Goal: Task Accomplishment & Management: Use online tool/utility

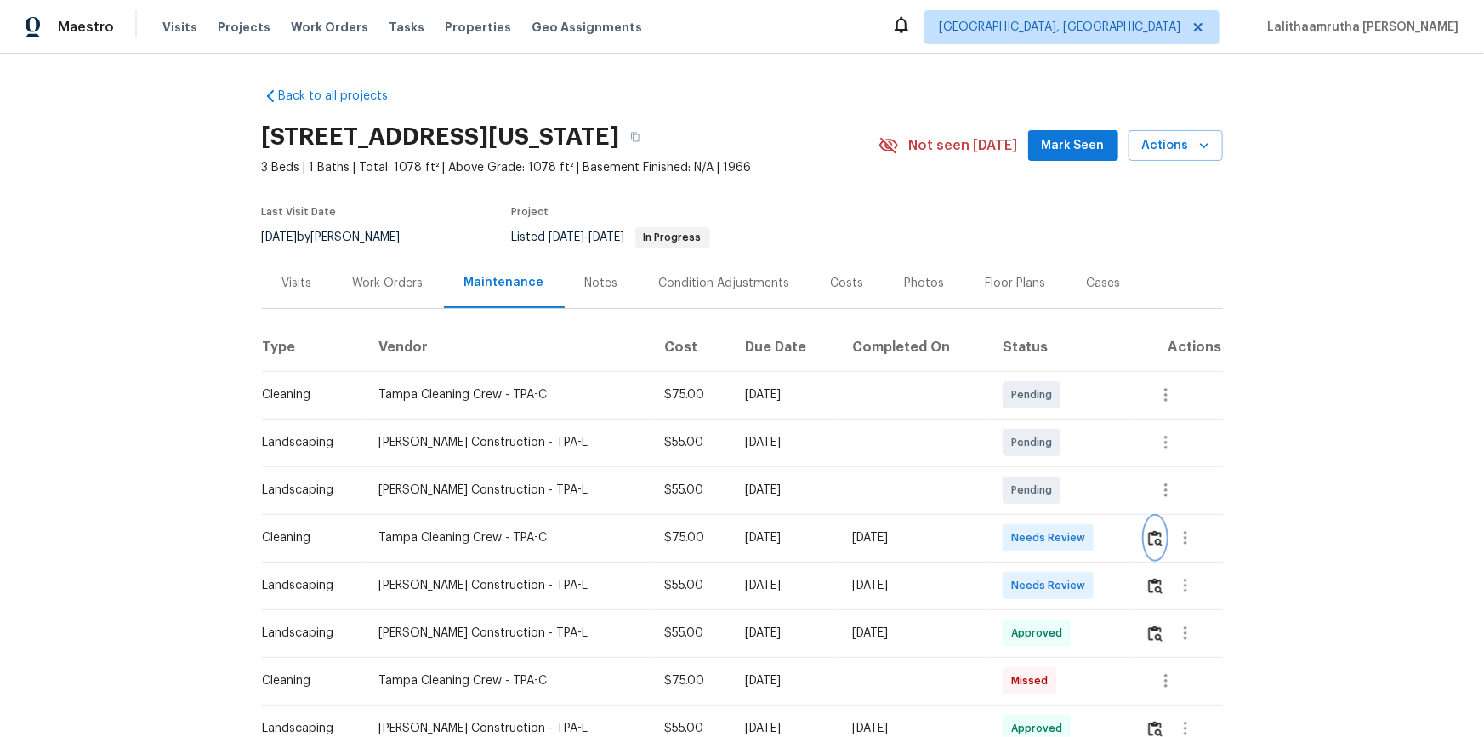
click at [1153, 547] on button "button" at bounding box center [1156, 537] width 20 height 41
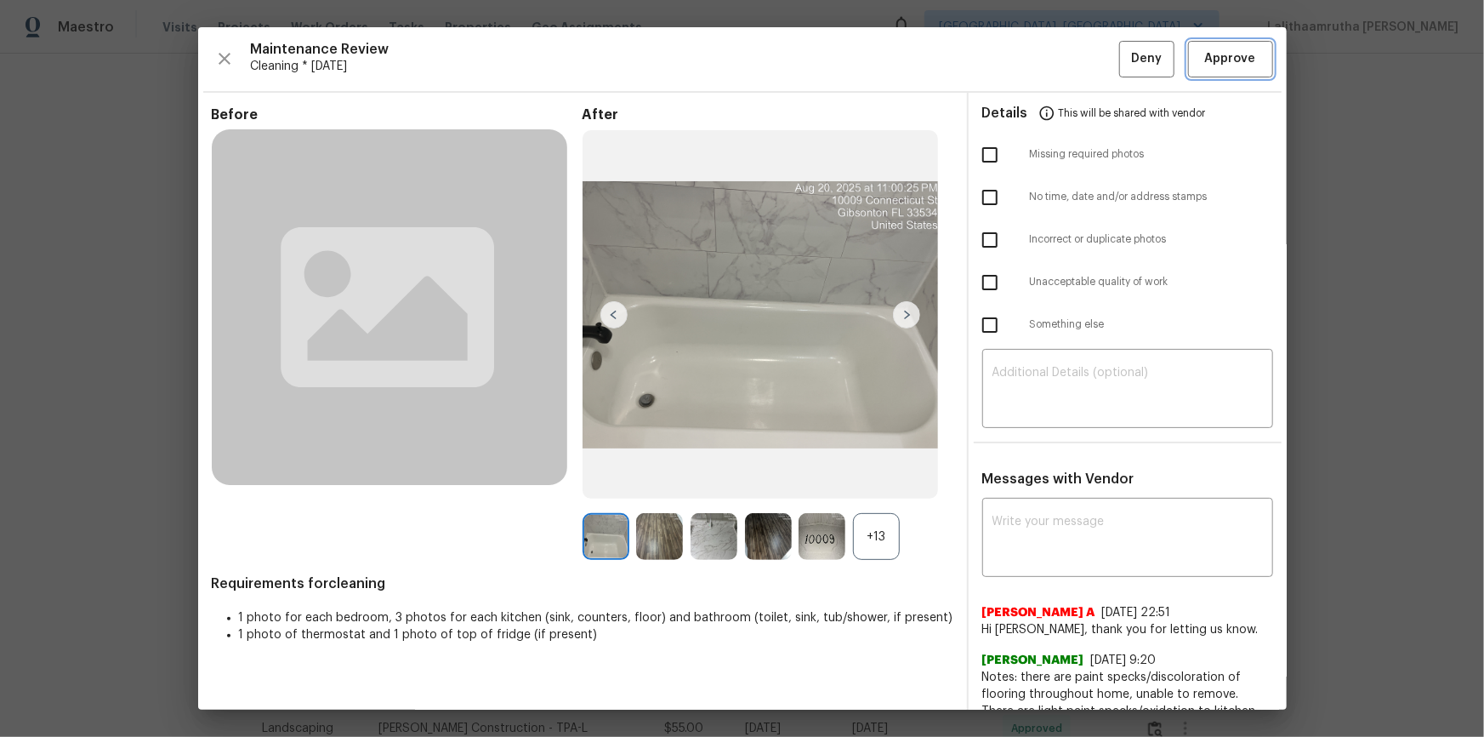
click at [1224, 63] on span "Approve" at bounding box center [1230, 58] width 51 height 21
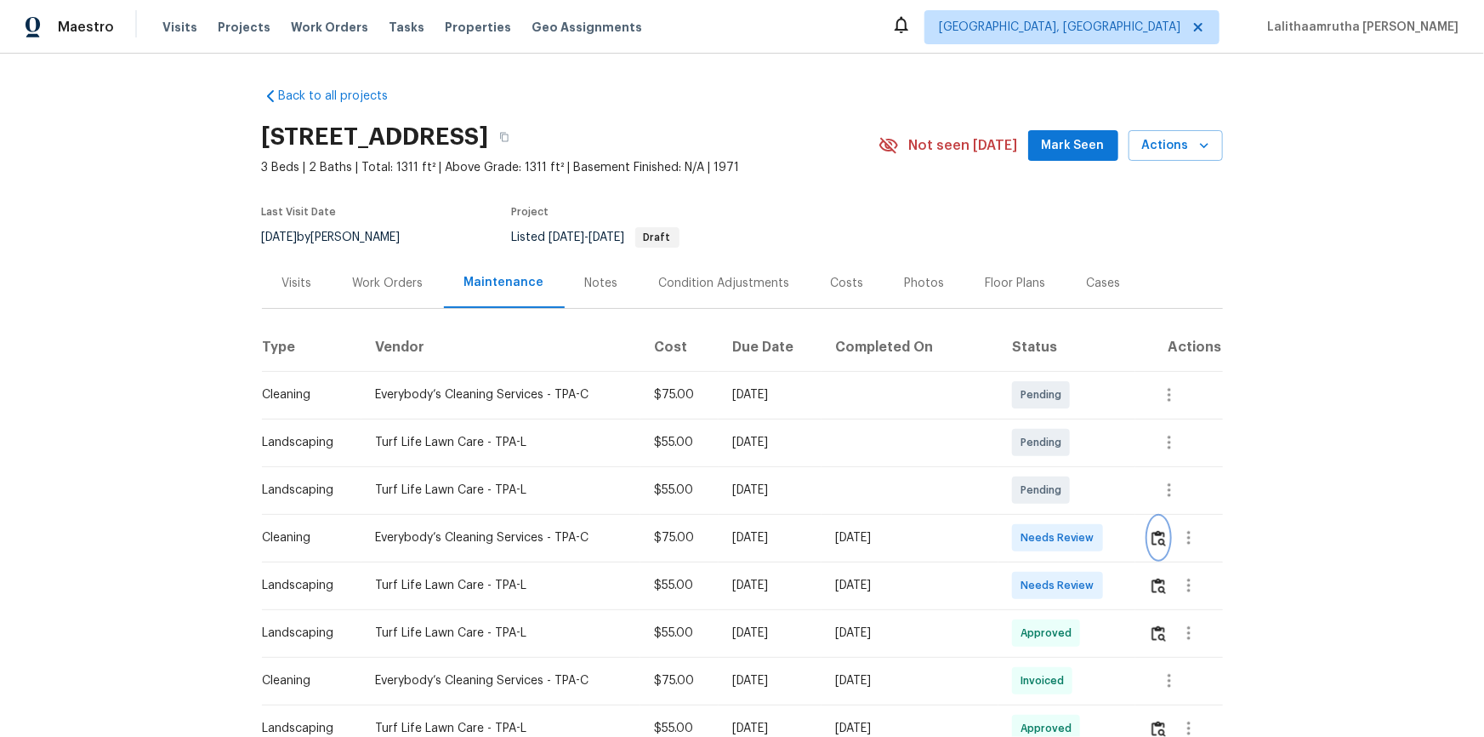
click at [1056, 495] on img "button" at bounding box center [1159, 538] width 14 height 16
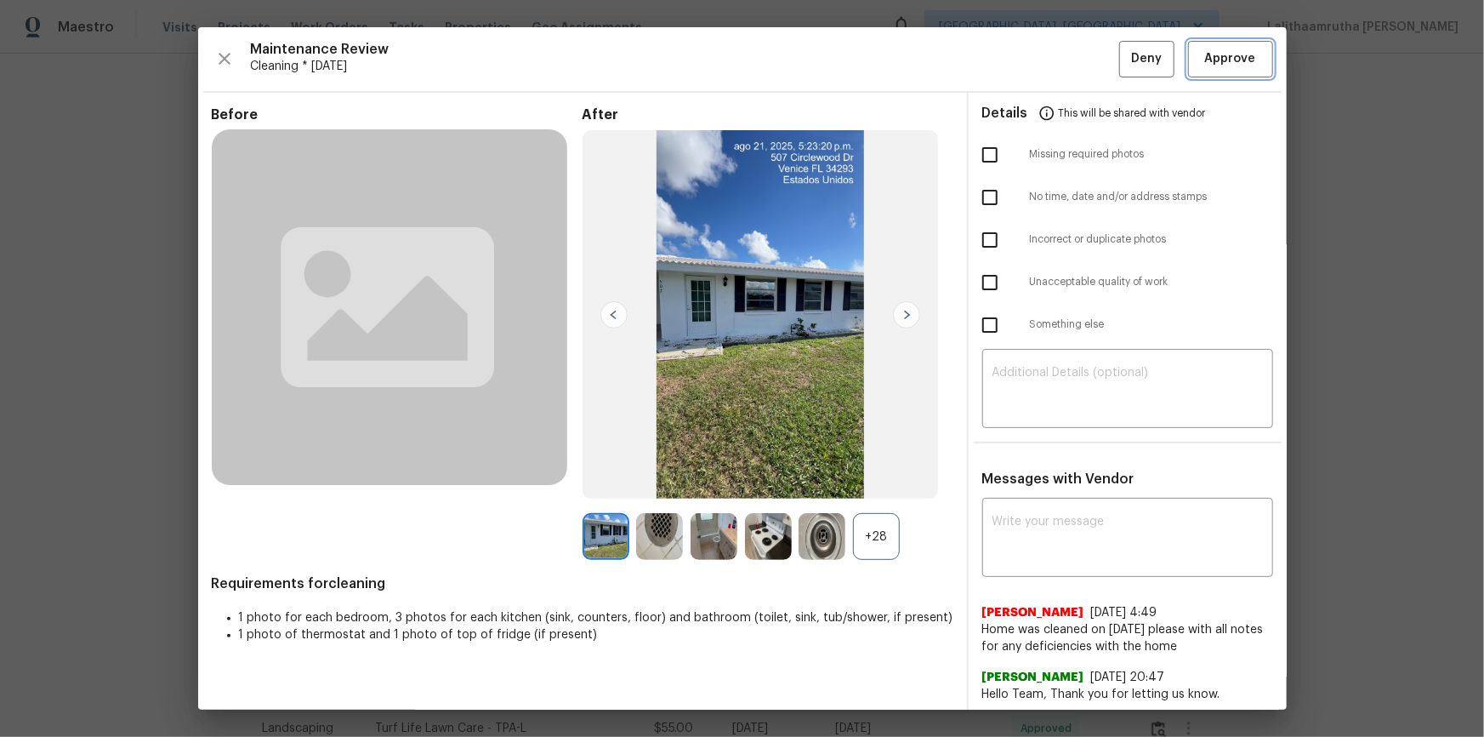
click at [1056, 55] on span "Approve" at bounding box center [1230, 58] width 51 height 21
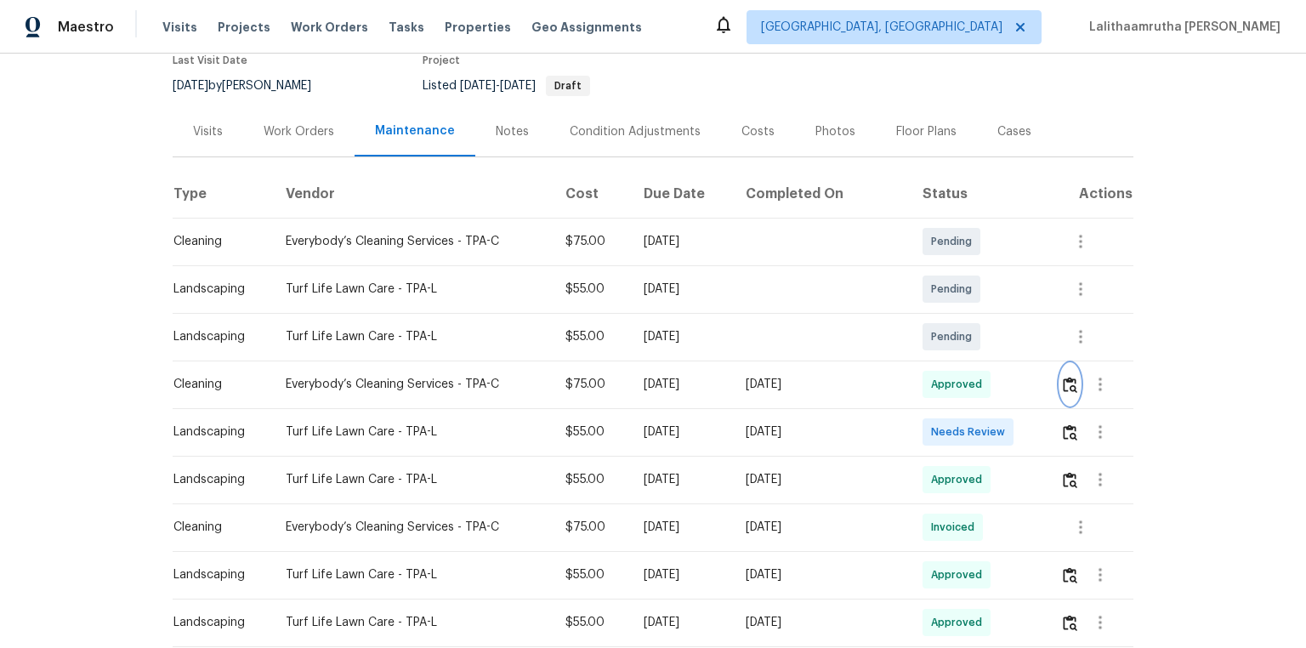
scroll to position [68, 0]
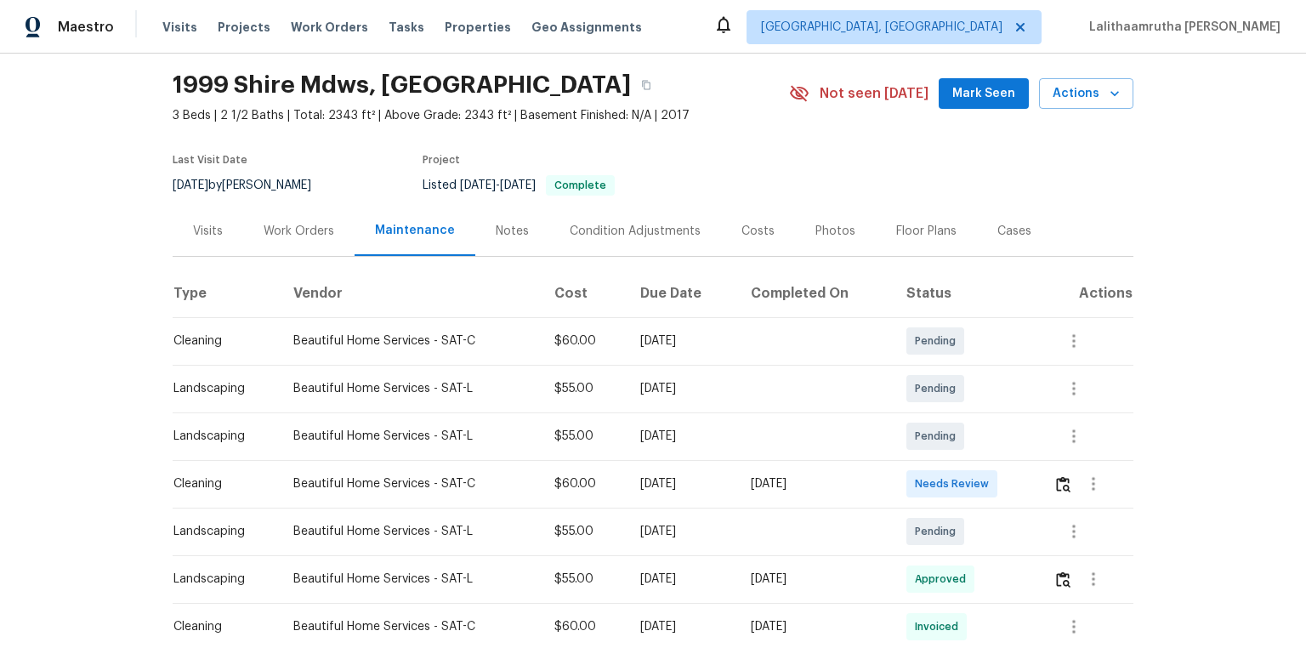
scroll to position [68, 0]
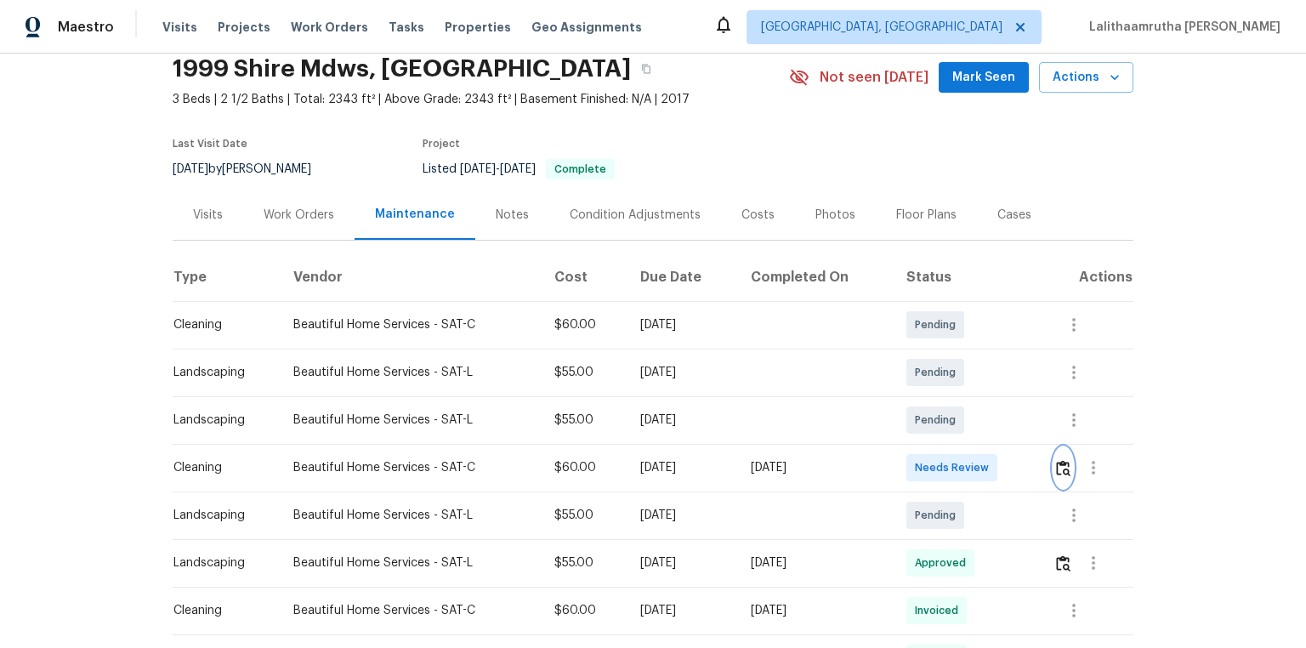
click at [929, 435] on button "button" at bounding box center [1064, 467] width 20 height 41
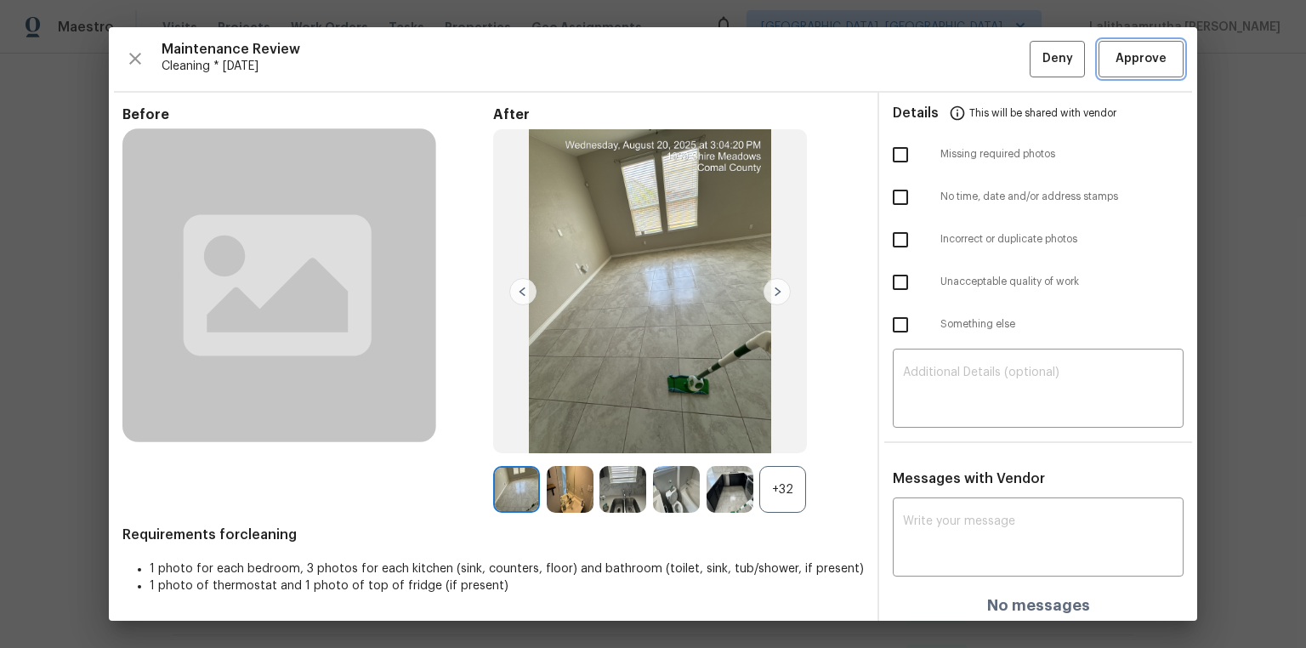
click at [929, 66] on span "Approve" at bounding box center [1141, 58] width 51 height 21
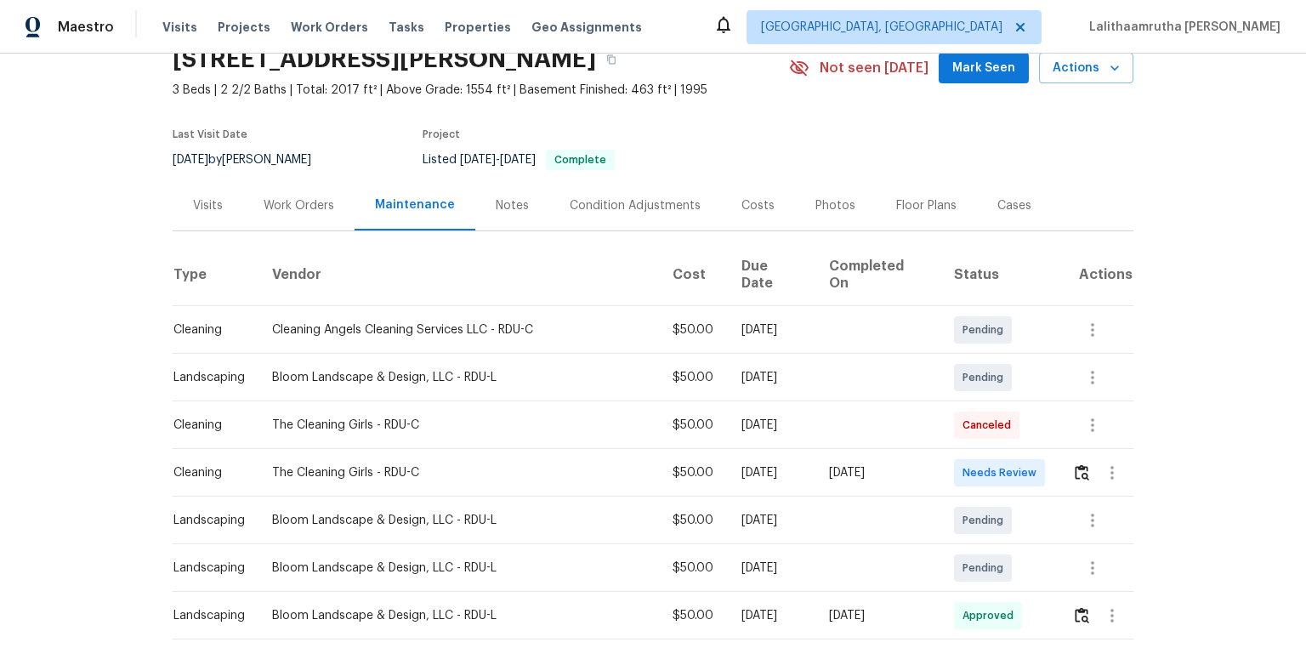
scroll to position [136, 0]
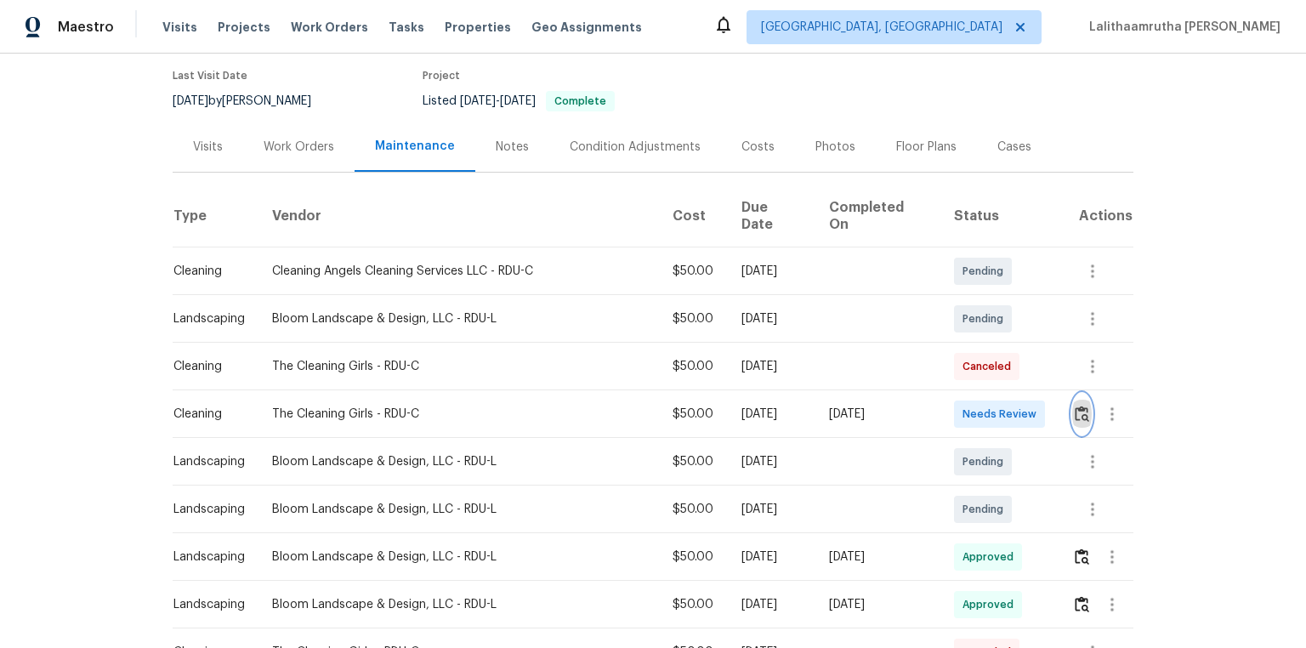
click at [1073, 417] on button "button" at bounding box center [1083, 414] width 20 height 41
click at [1073, 408] on button "button" at bounding box center [1083, 414] width 20 height 41
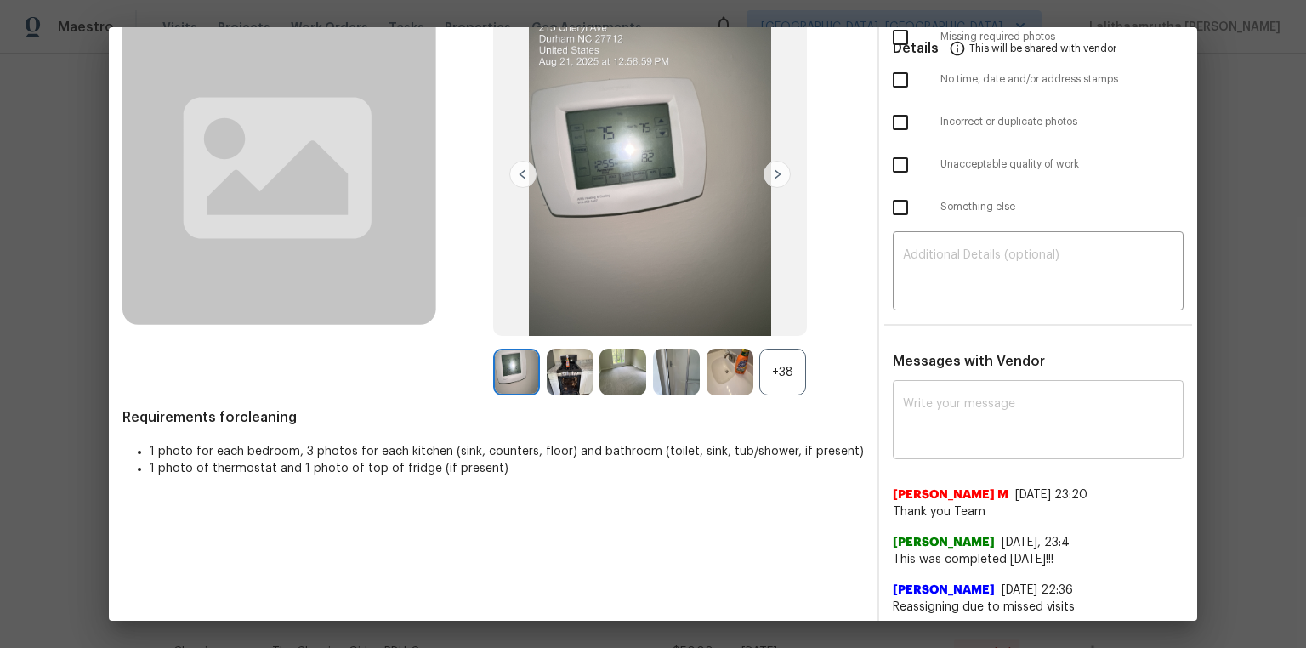
scroll to position [123, 0]
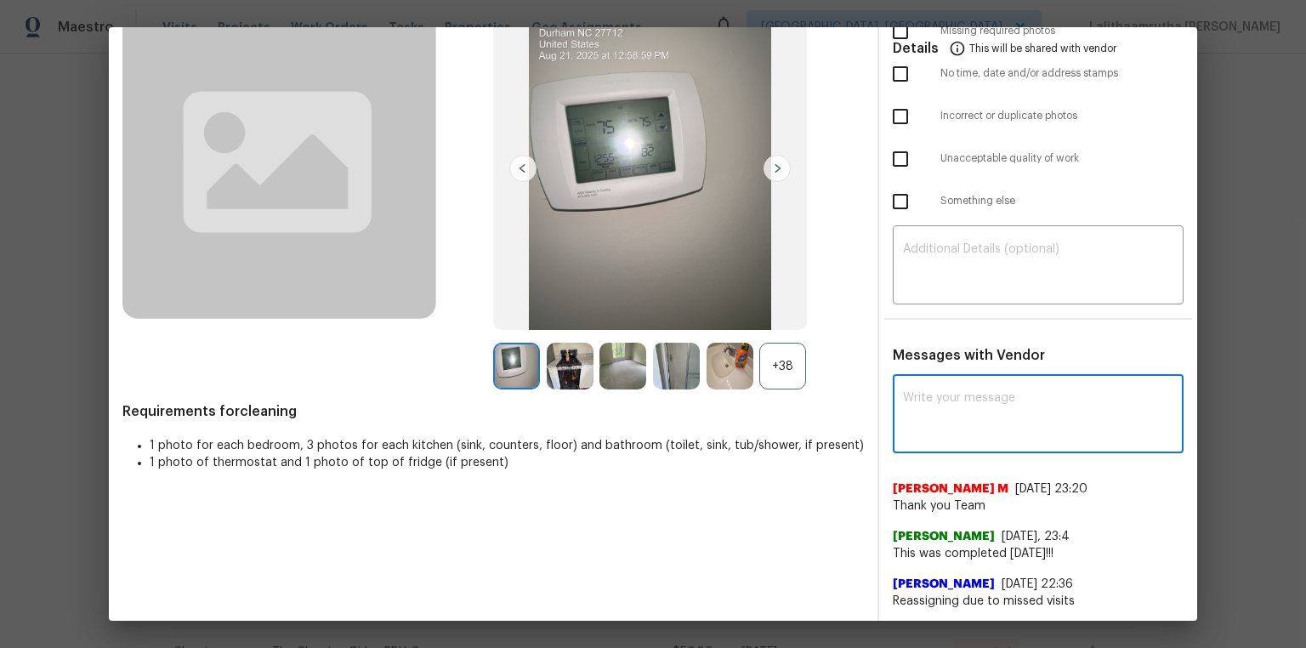
click at [1067, 427] on textarea at bounding box center [1038, 416] width 270 height 48
paste textarea "Maintenance Audit Team: Hello! Unfortunately, this cleaning visit completed on …"
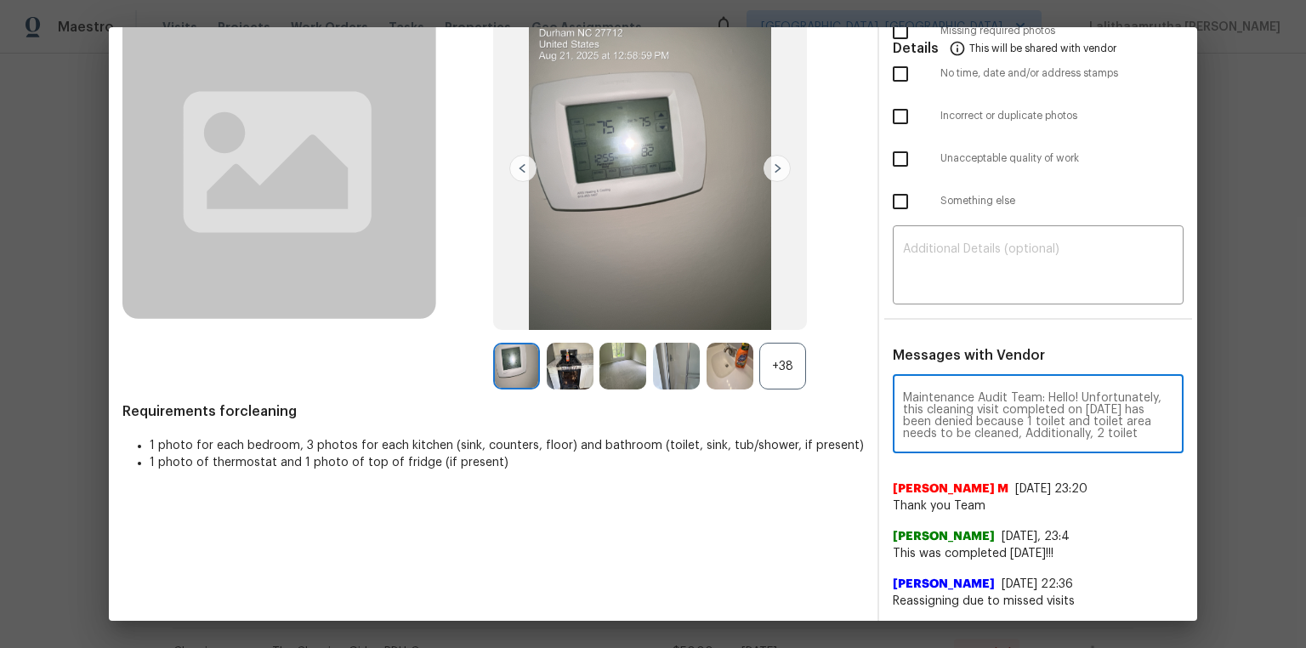
scroll to position [214, 0]
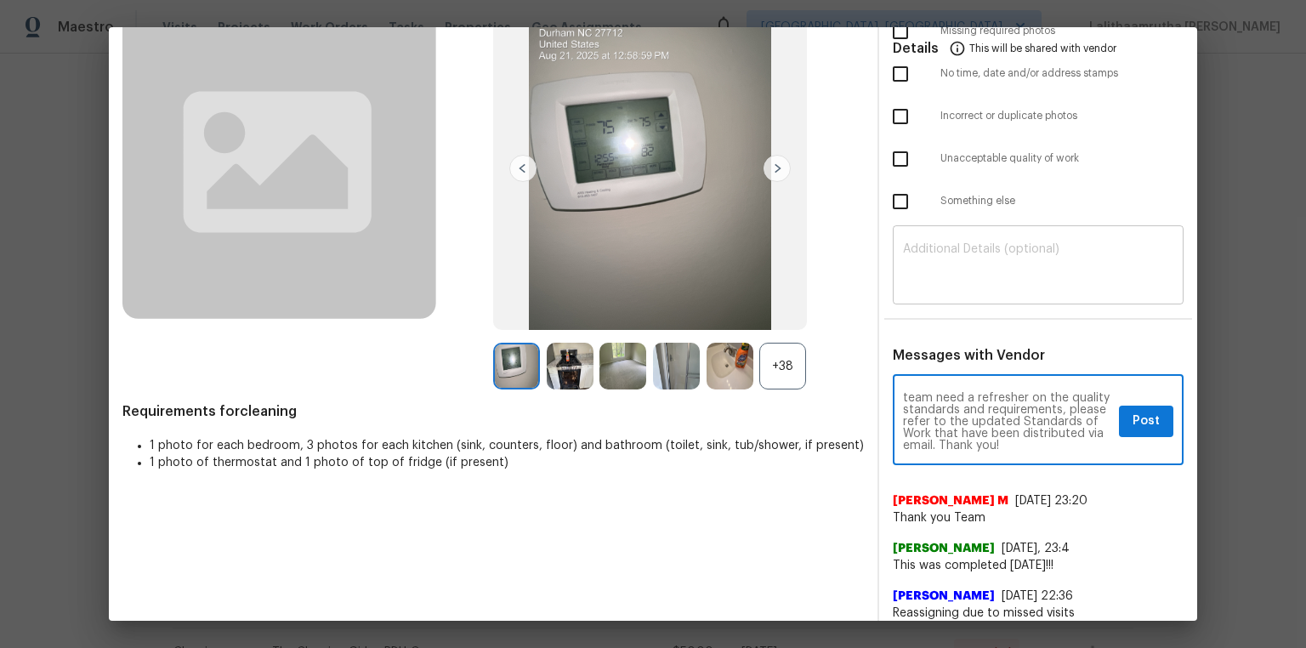
type textarea "Maintenance Audit Team: Hello! Unfortunately, this cleaning visit completed on …"
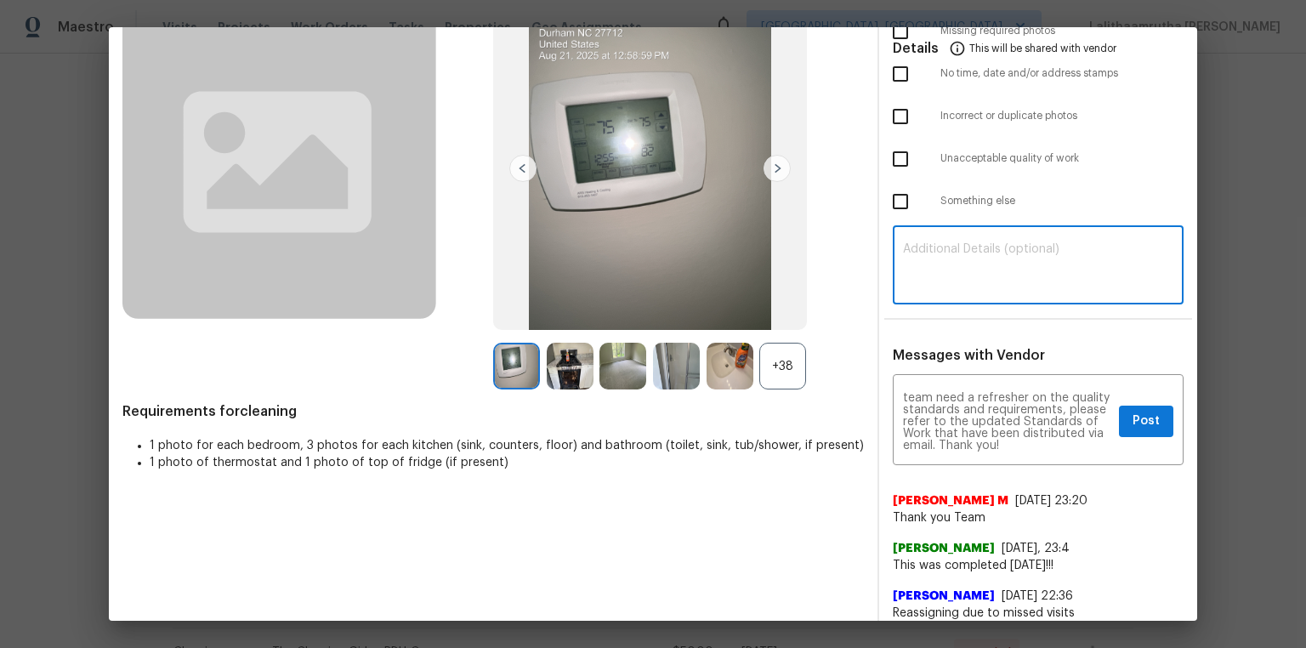
click at [1058, 247] on textarea at bounding box center [1038, 267] width 270 height 48
paste textarea "Maintenance Audit Team: Hello! Unfortunately, this cleaning visit completed on …"
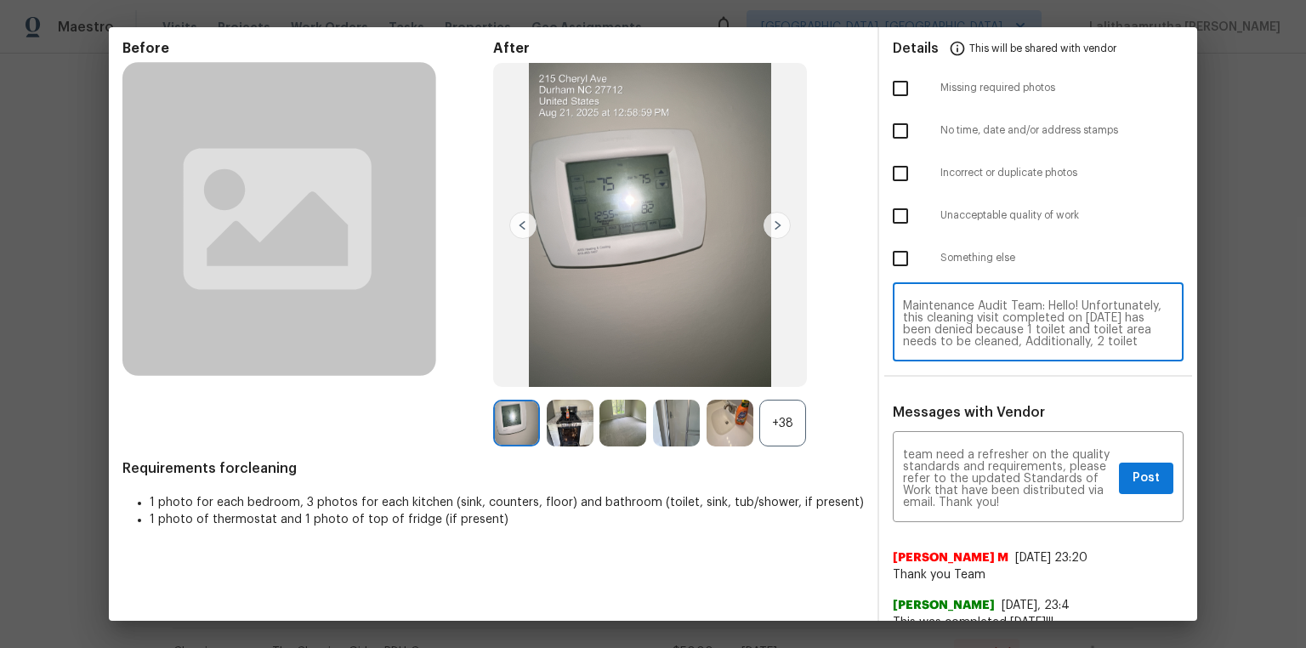
scroll to position [0, 0]
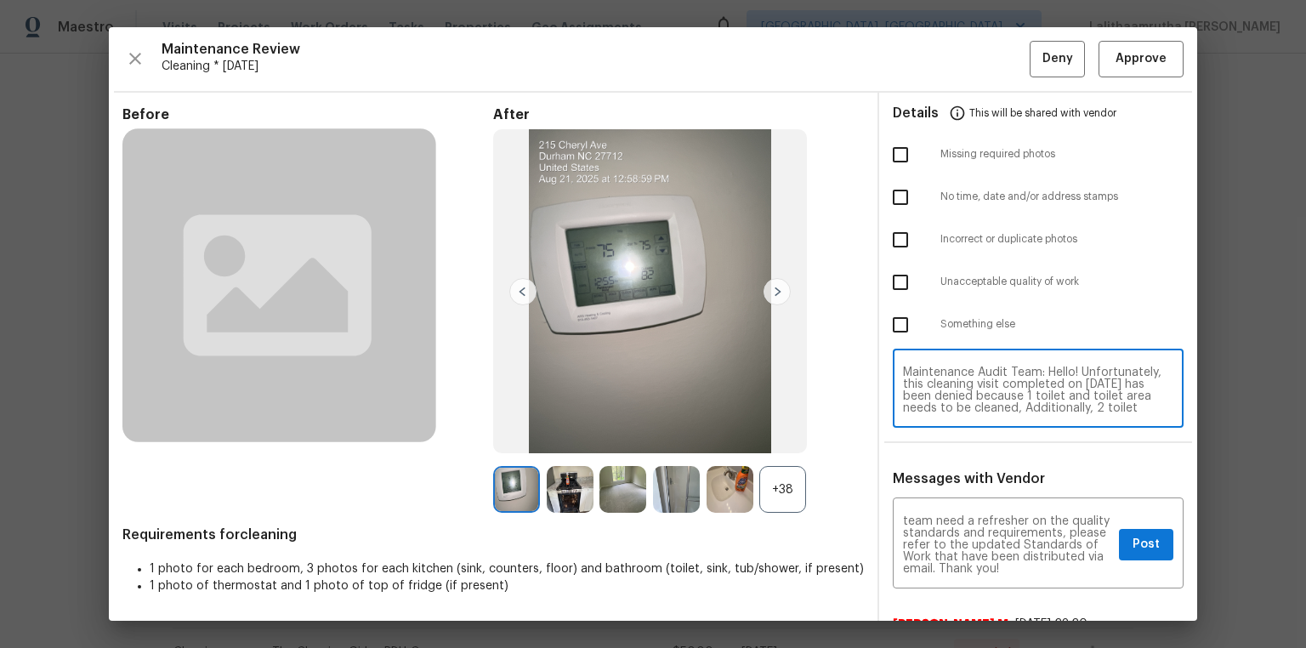
type textarea "Maintenance Audit Team: Hello! Unfortunately, this cleaning visit completed on …"
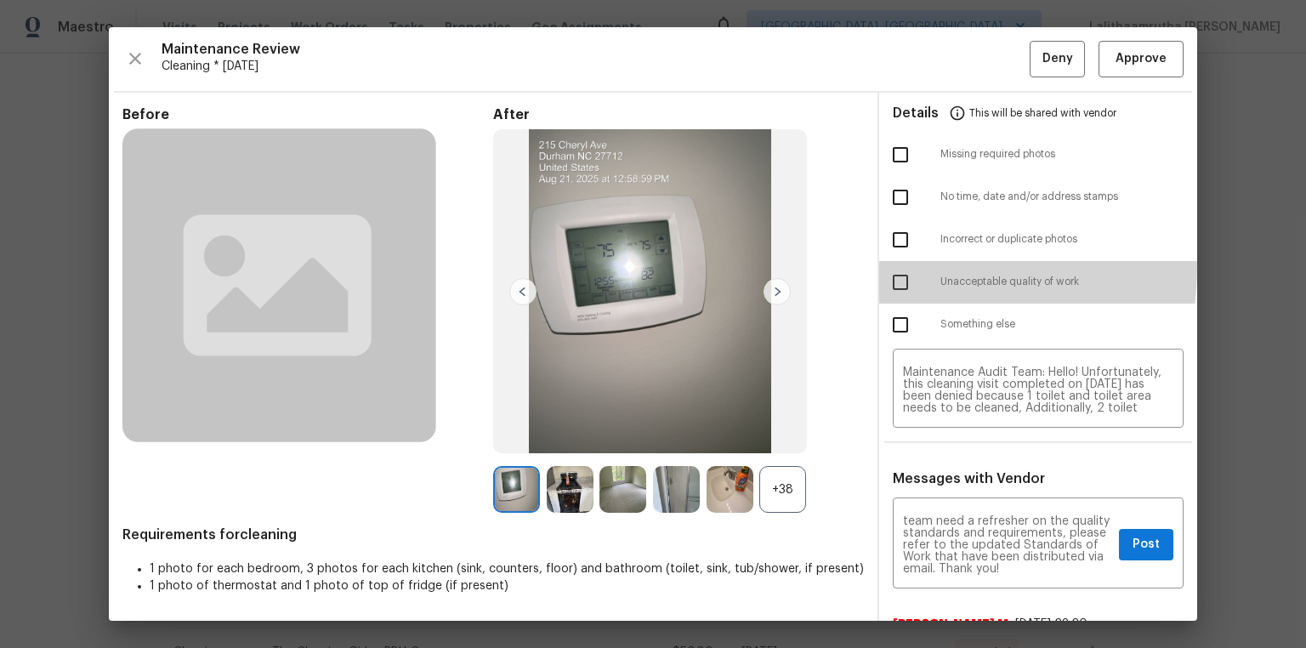
click at [888, 266] on input "checkbox" at bounding box center [901, 283] width 36 height 36
checkbox input "true"
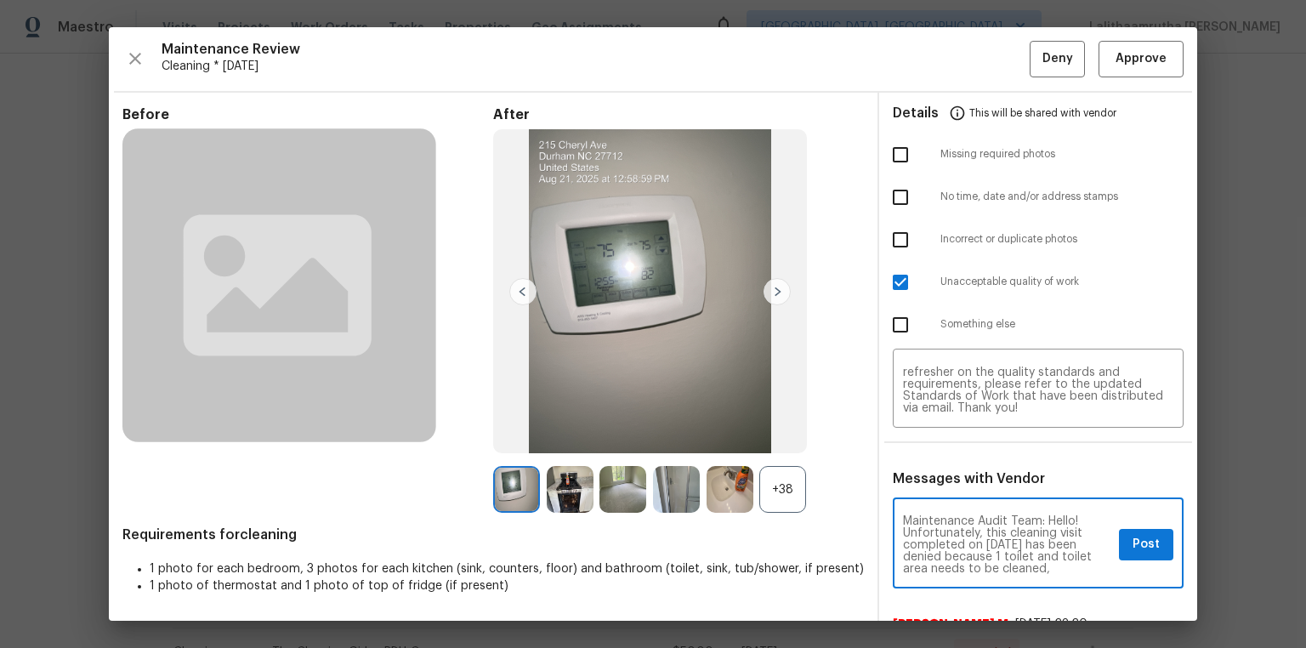
scroll to position [27, 0]
click at [1140, 541] on span "Post" at bounding box center [1146, 544] width 27 height 21
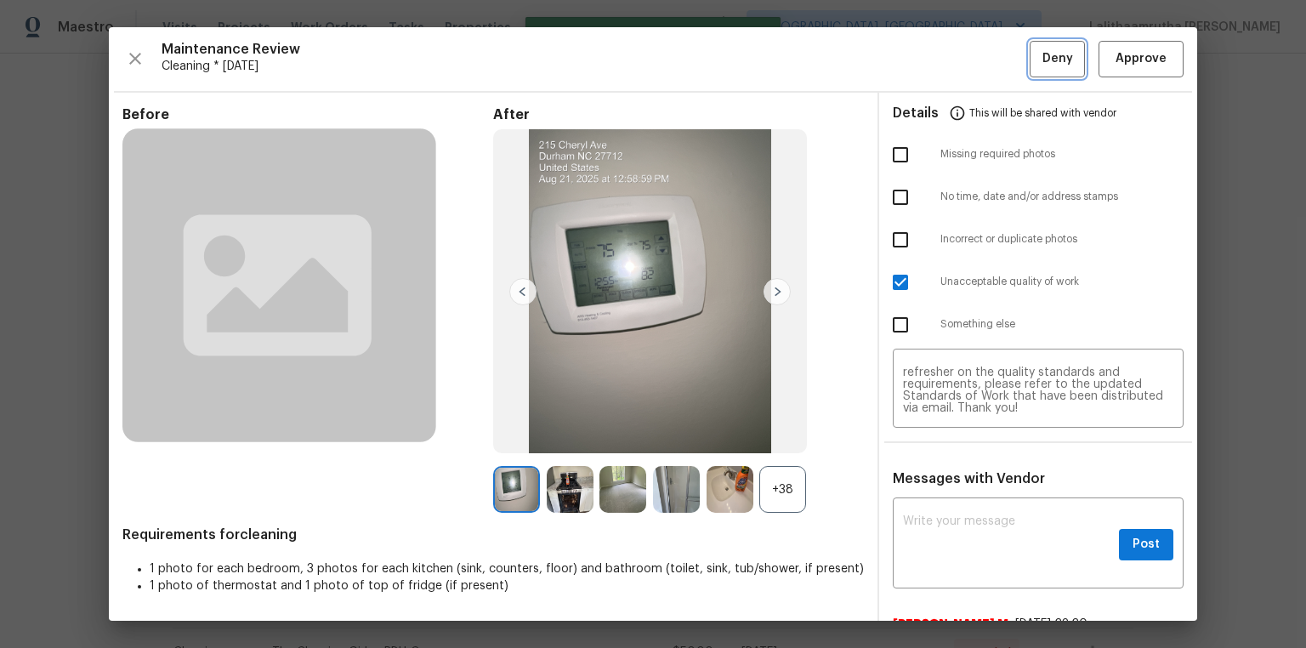
scroll to position [0, 0]
click at [1046, 55] on span "Deny" at bounding box center [1058, 58] width 31 height 21
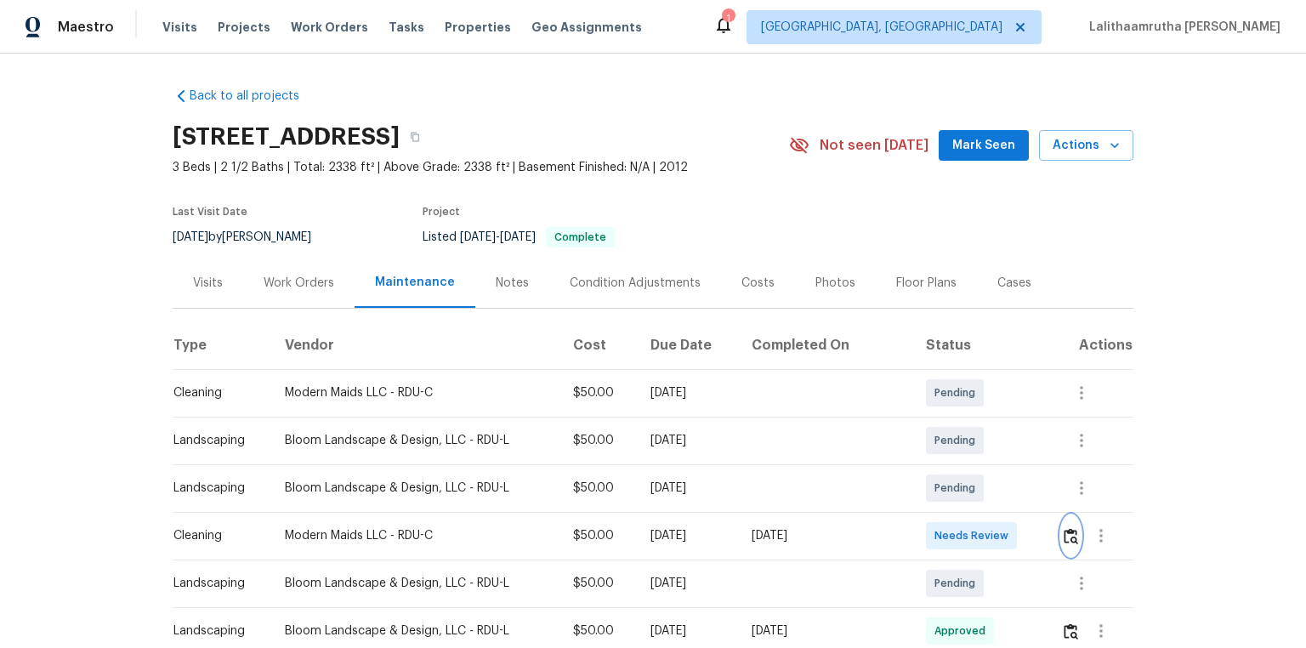
click at [929, 435] on img "button" at bounding box center [1071, 536] width 14 height 16
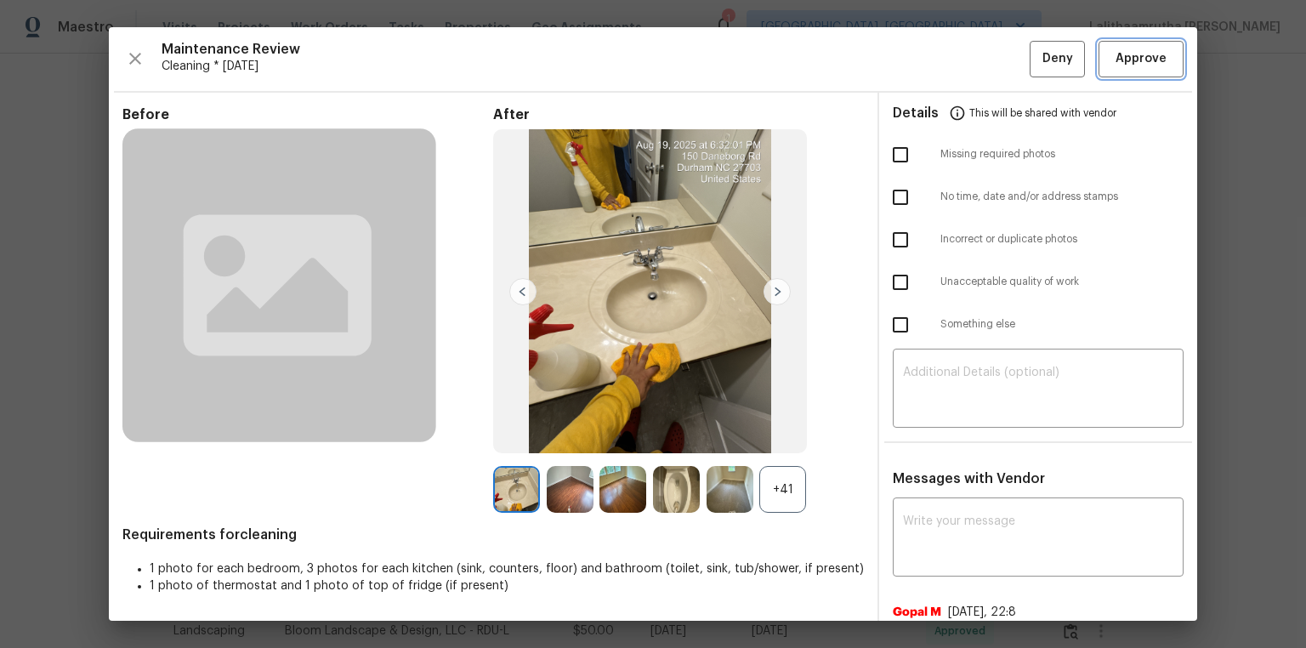
click at [929, 44] on button "Approve" at bounding box center [1141, 59] width 85 height 37
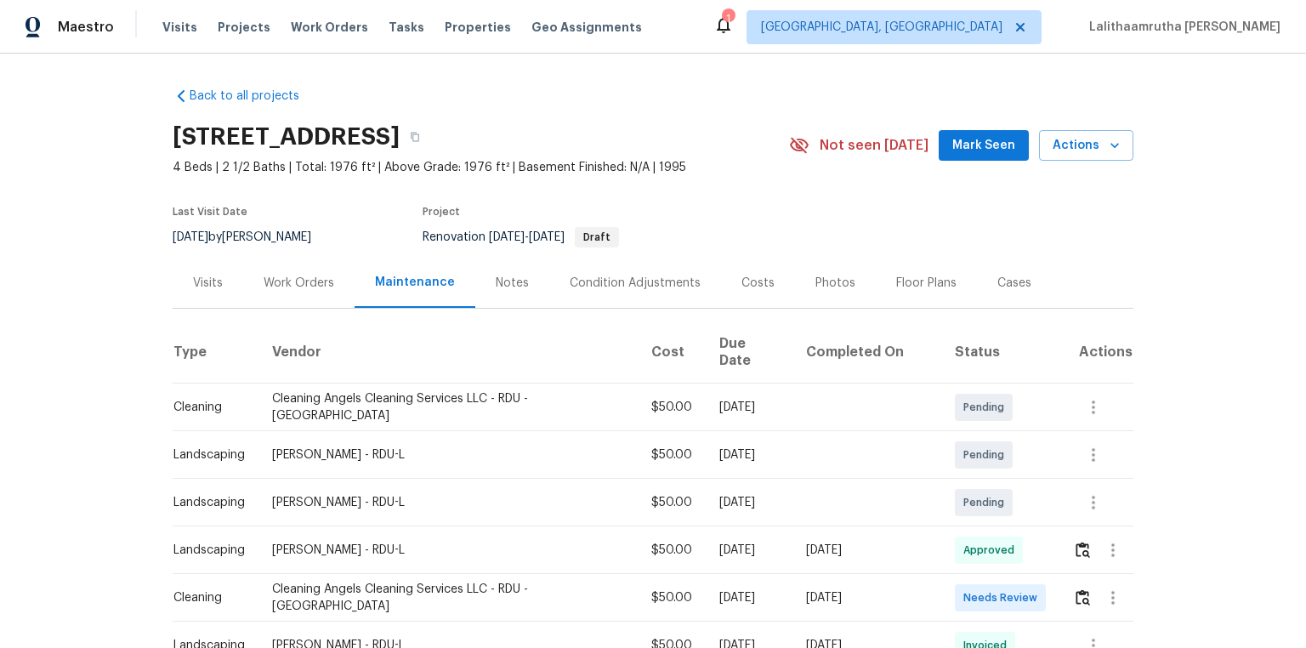
scroll to position [68, 0]
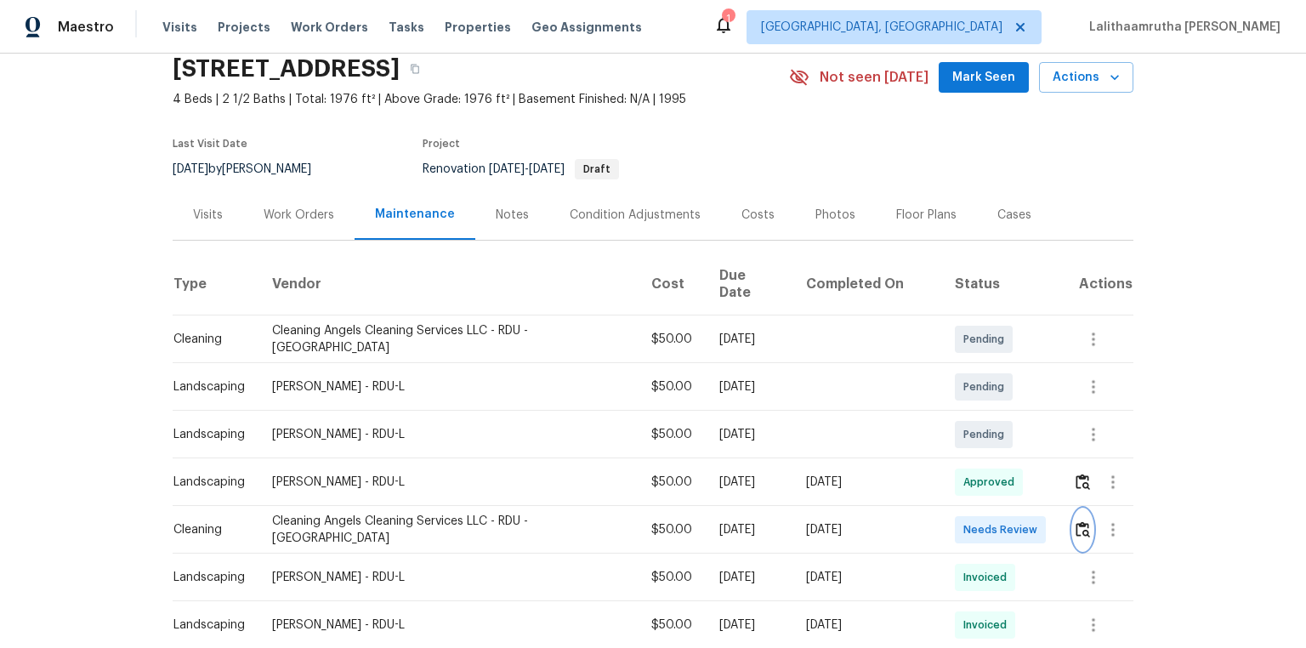
click at [1076, 521] on img "button" at bounding box center [1083, 529] width 14 height 16
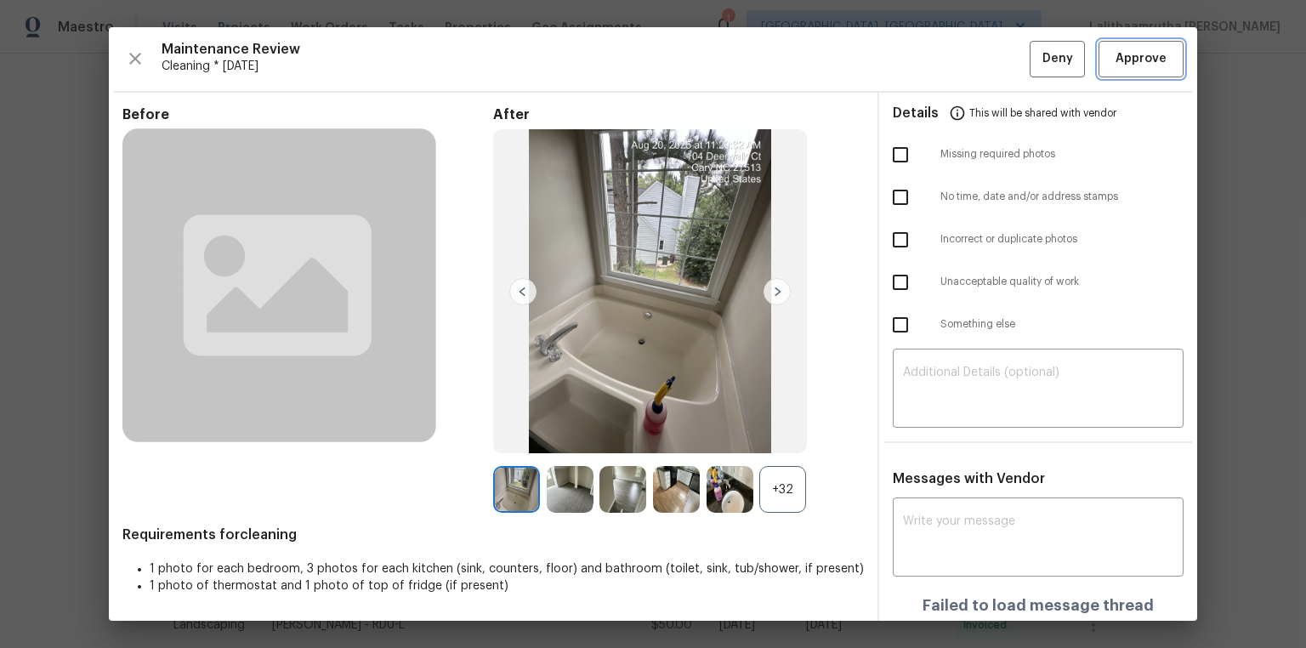
click at [1139, 43] on button "Approve" at bounding box center [1141, 59] width 85 height 37
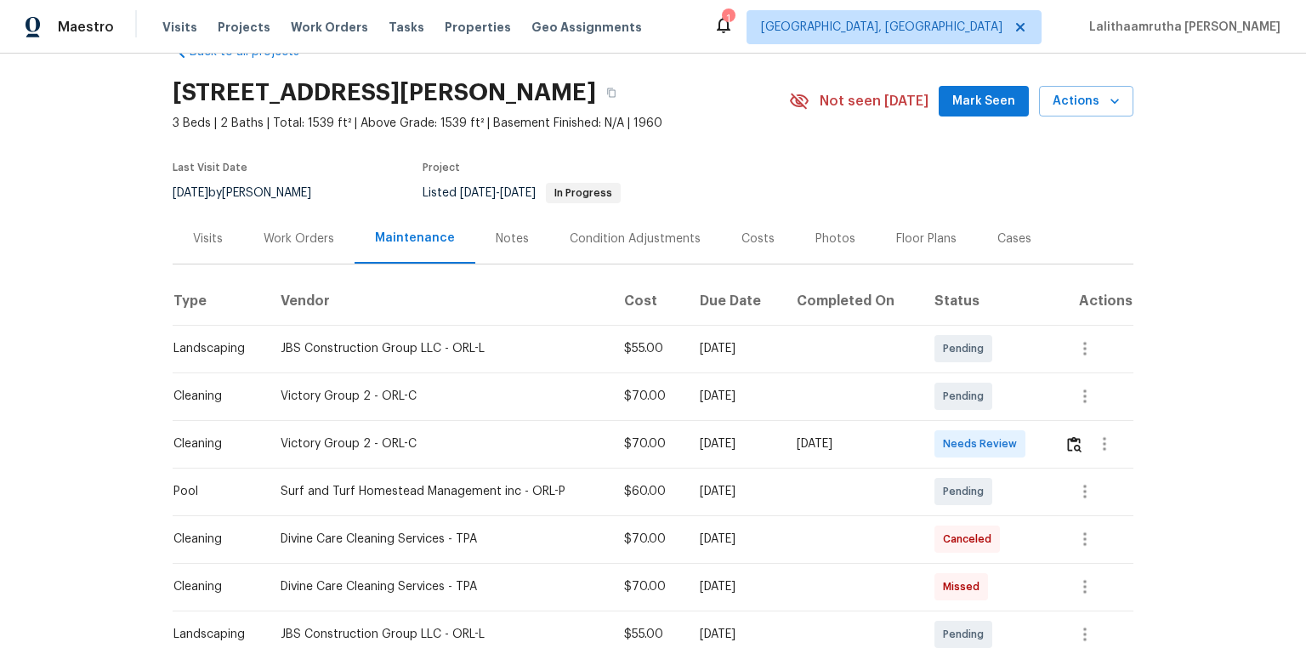
scroll to position [68, 0]
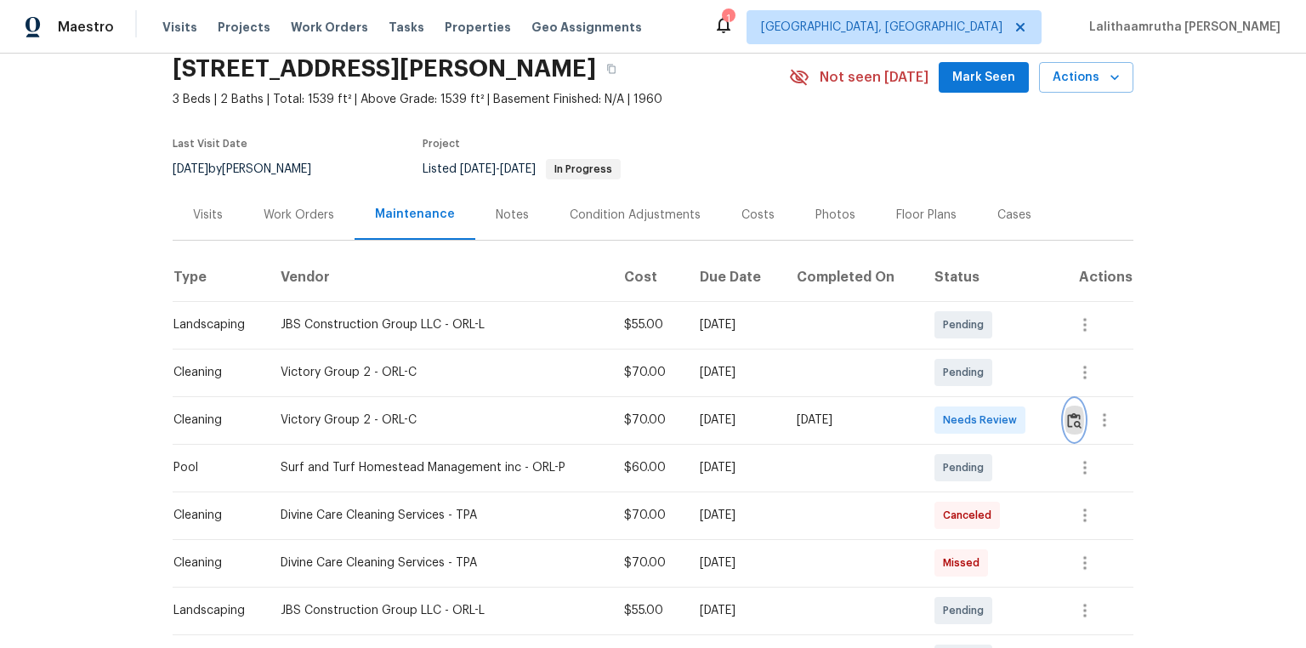
click at [929, 424] on img "button" at bounding box center [1074, 421] width 14 height 16
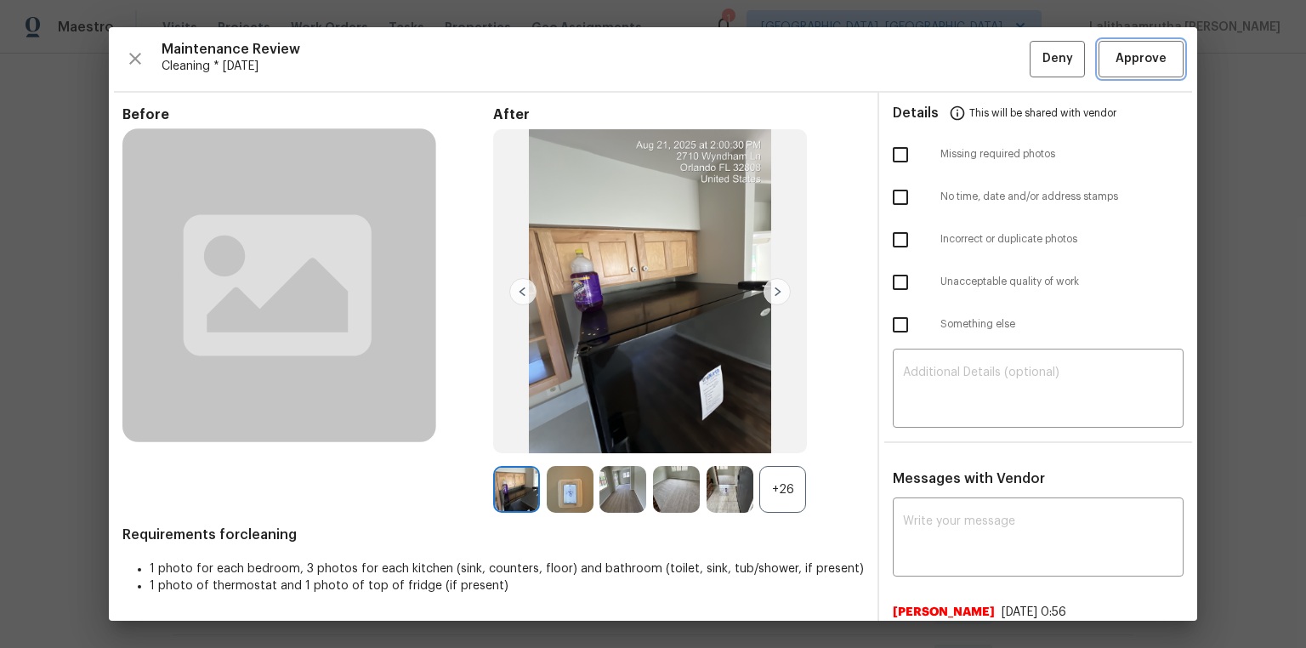
click at [929, 46] on button "Approve" at bounding box center [1141, 59] width 85 height 37
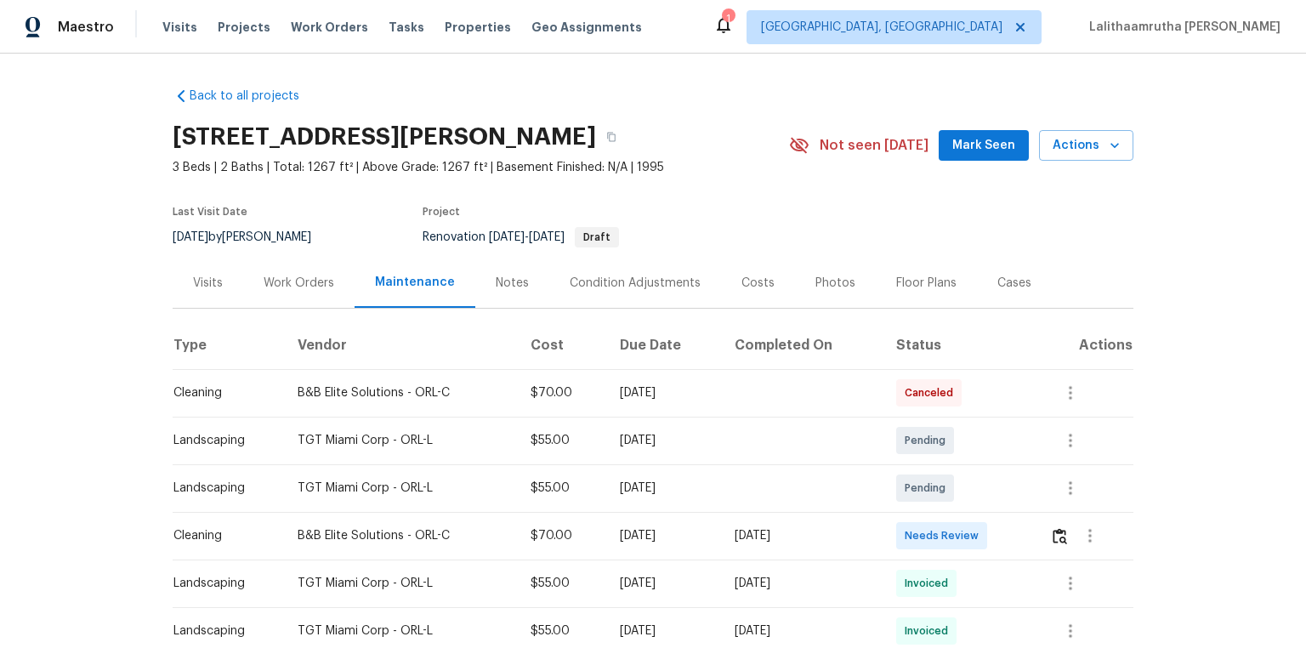
scroll to position [68, 0]
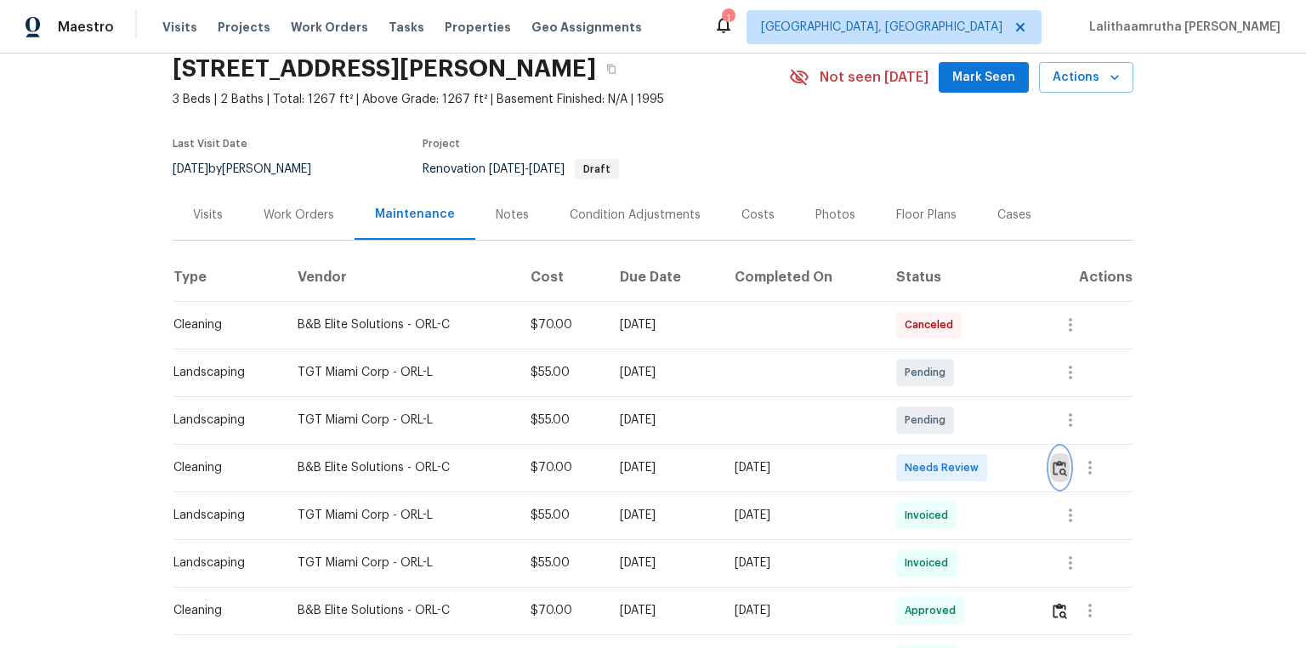
click at [929, 435] on img "button" at bounding box center [1060, 468] width 14 height 16
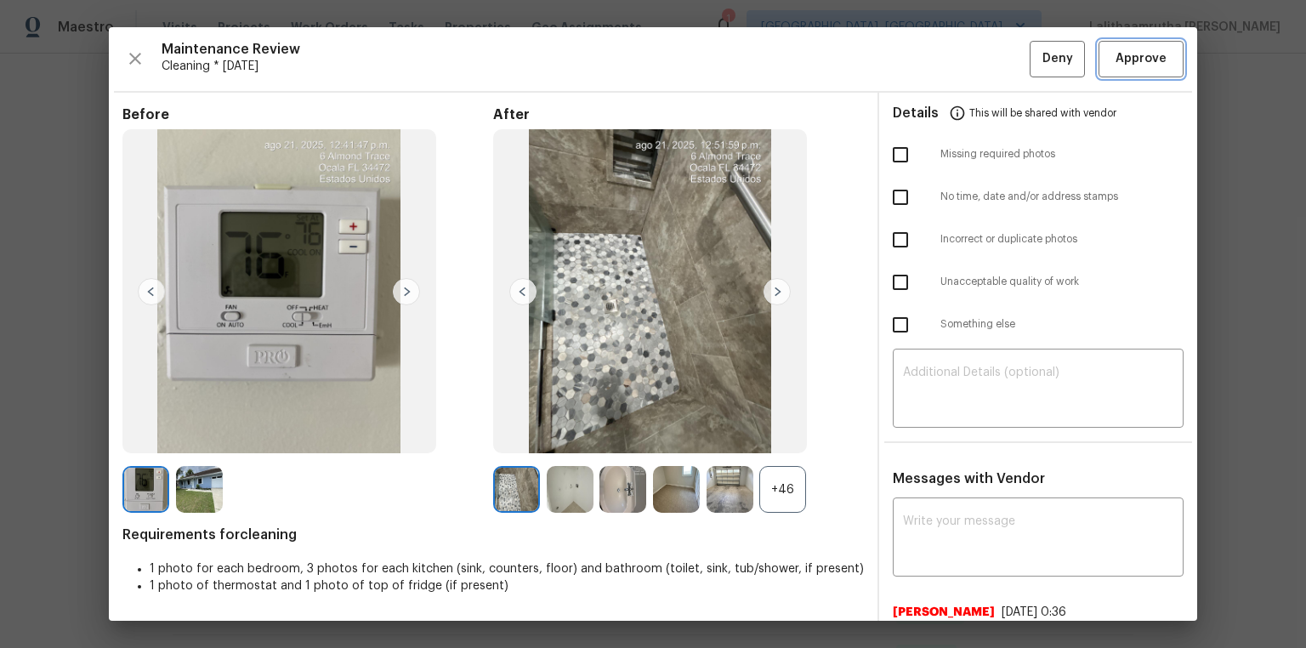
click at [929, 68] on span "Approve" at bounding box center [1141, 58] width 51 height 21
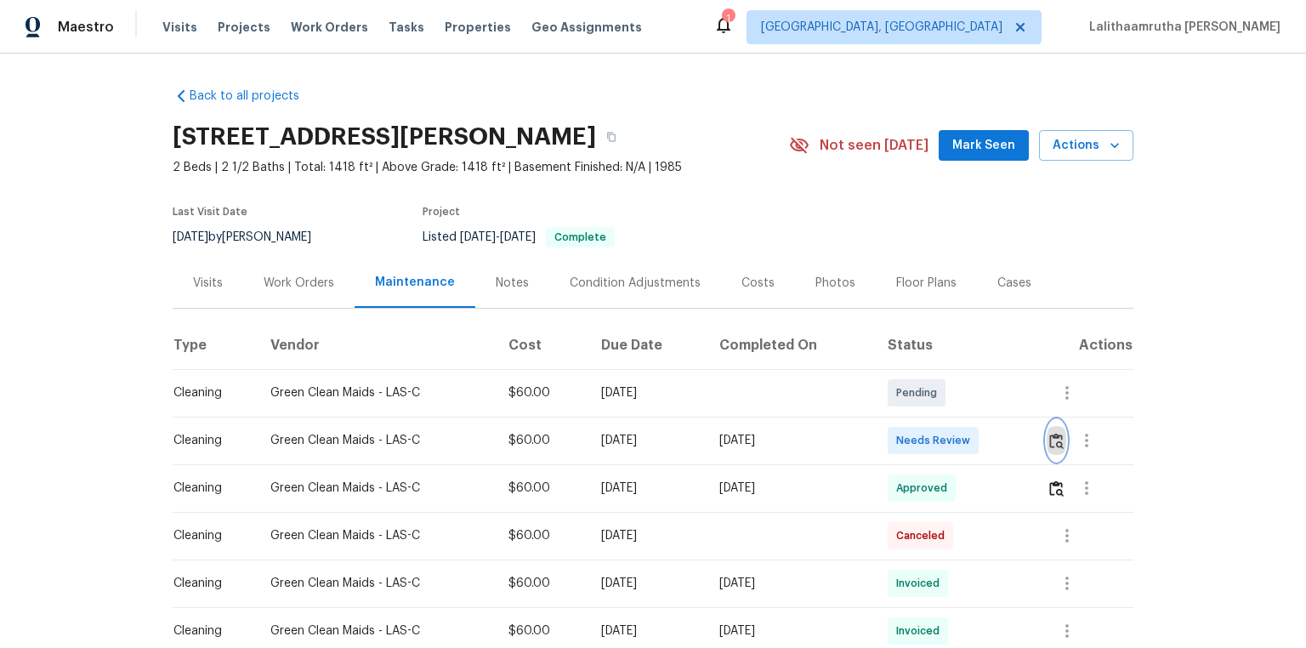
click at [1066, 444] on button "button" at bounding box center [1057, 440] width 20 height 41
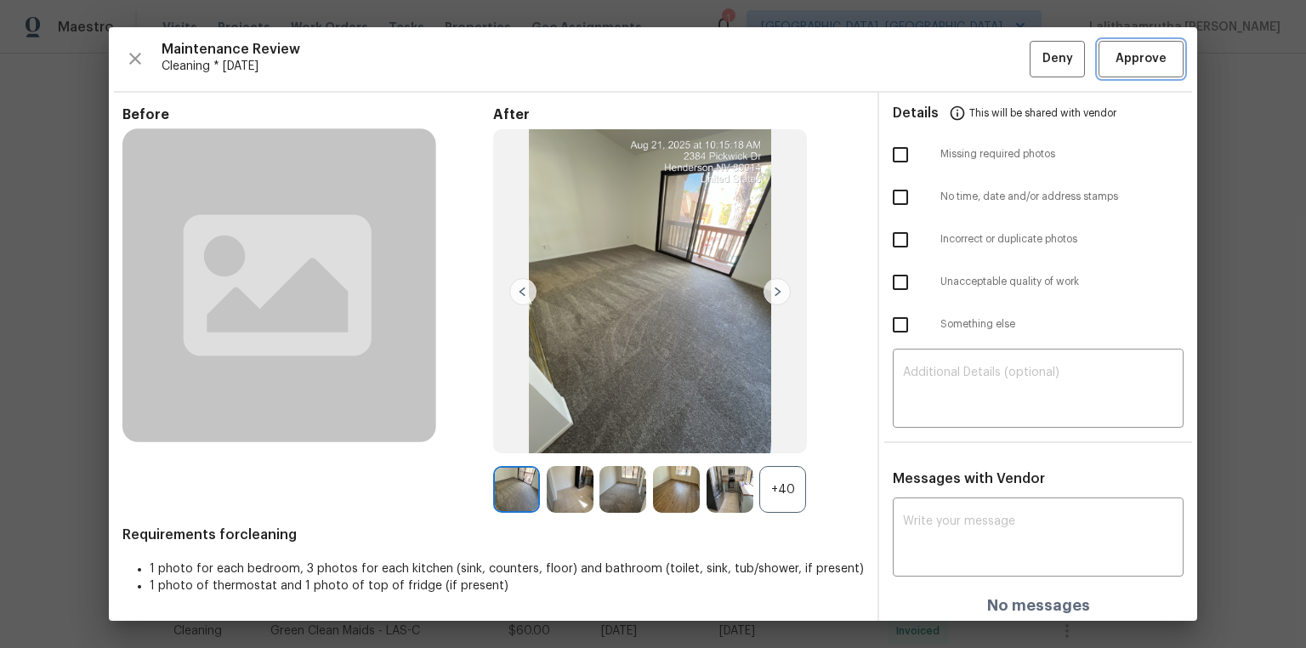
click at [1119, 44] on button "Approve" at bounding box center [1141, 59] width 85 height 37
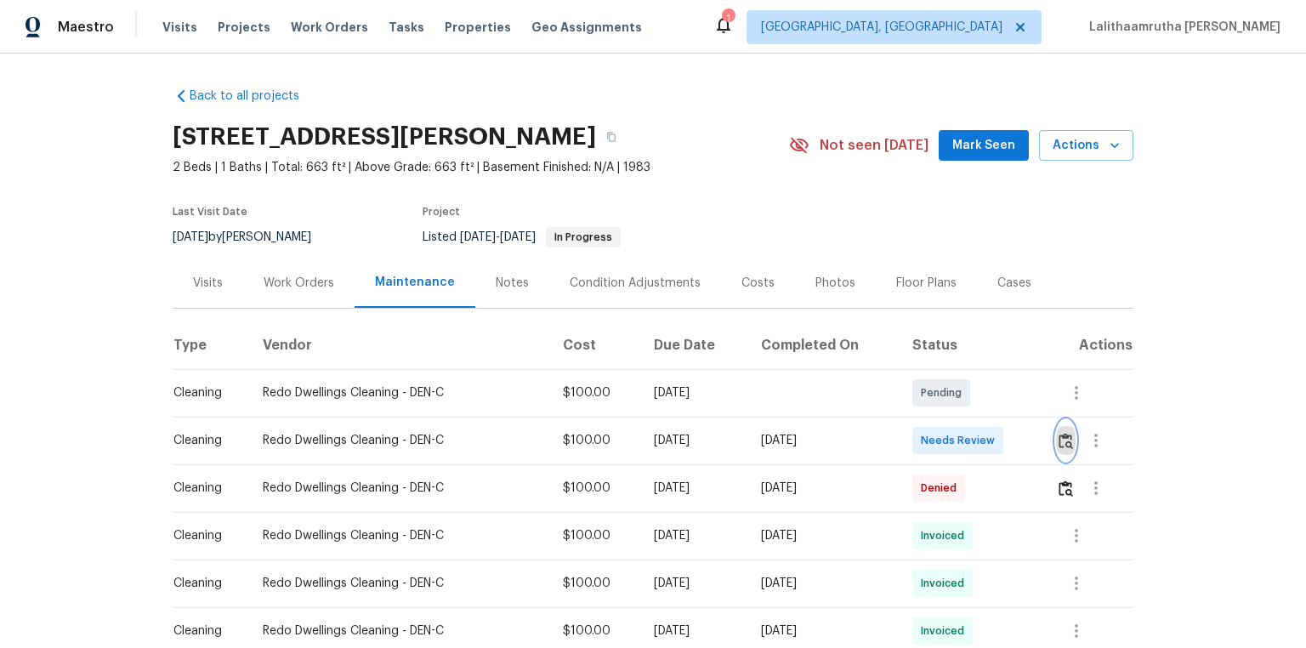
click at [929, 435] on button "button" at bounding box center [1066, 440] width 20 height 41
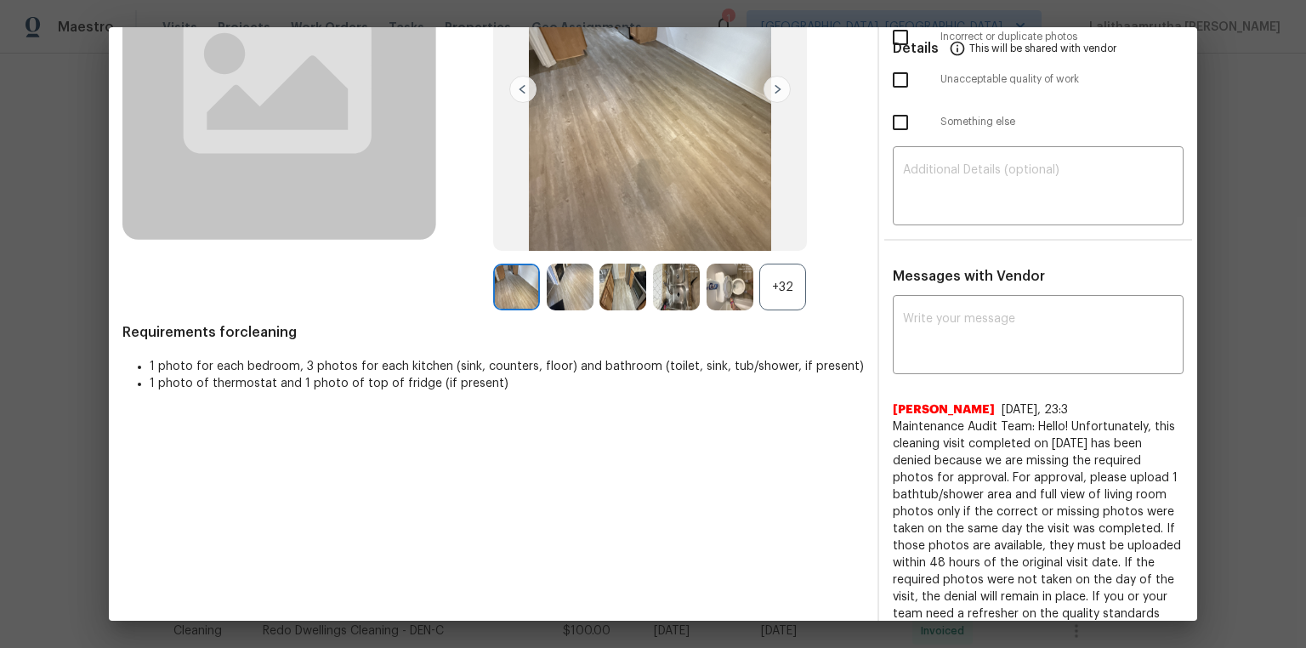
scroll to position [340, 0]
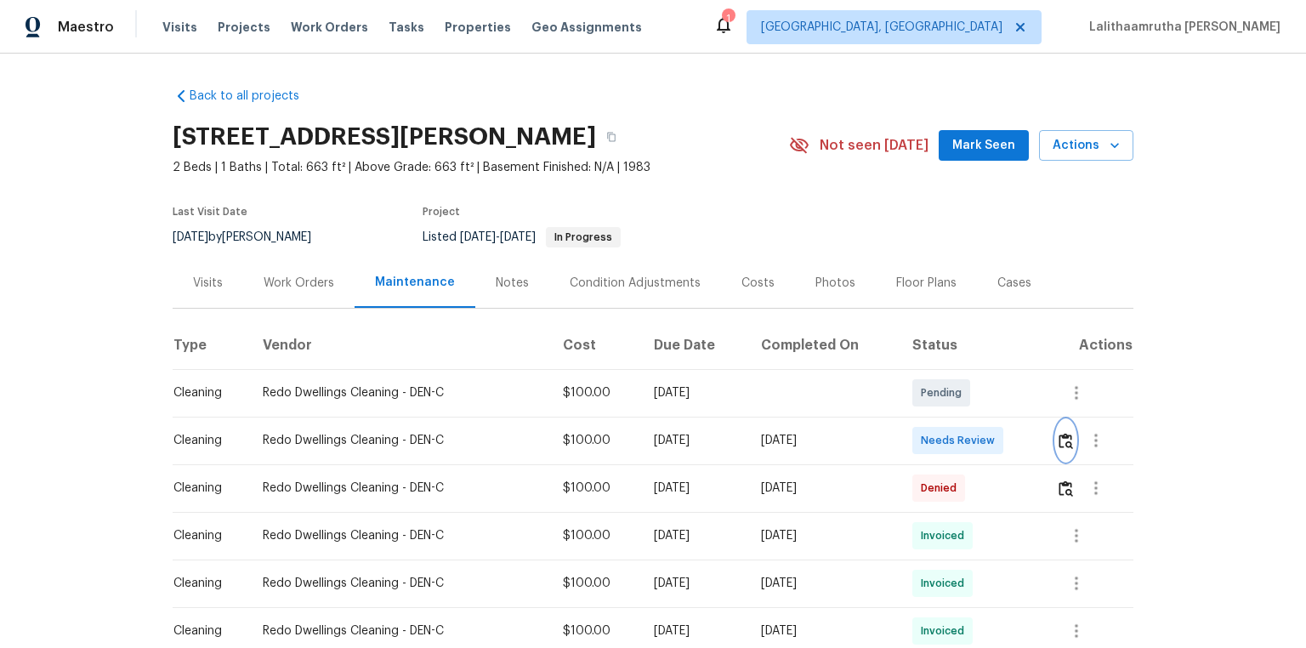
click at [929, 433] on img "button" at bounding box center [1066, 441] width 14 height 16
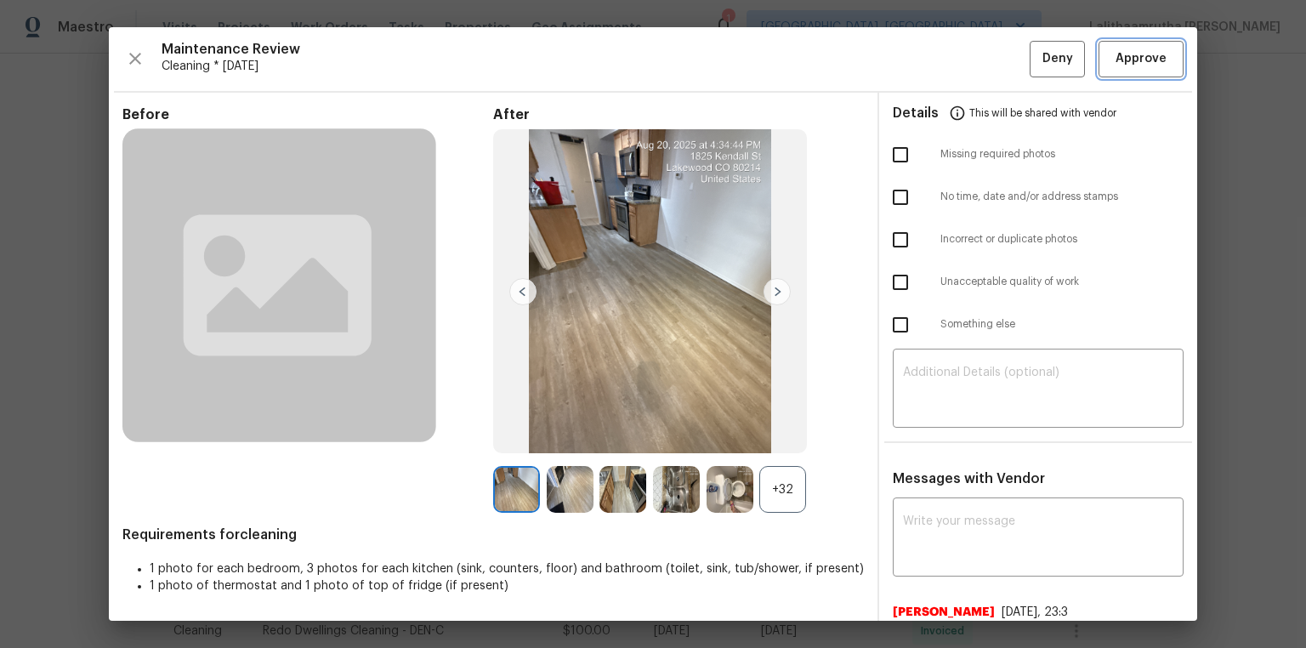
click at [929, 48] on span "Approve" at bounding box center [1141, 58] width 51 height 21
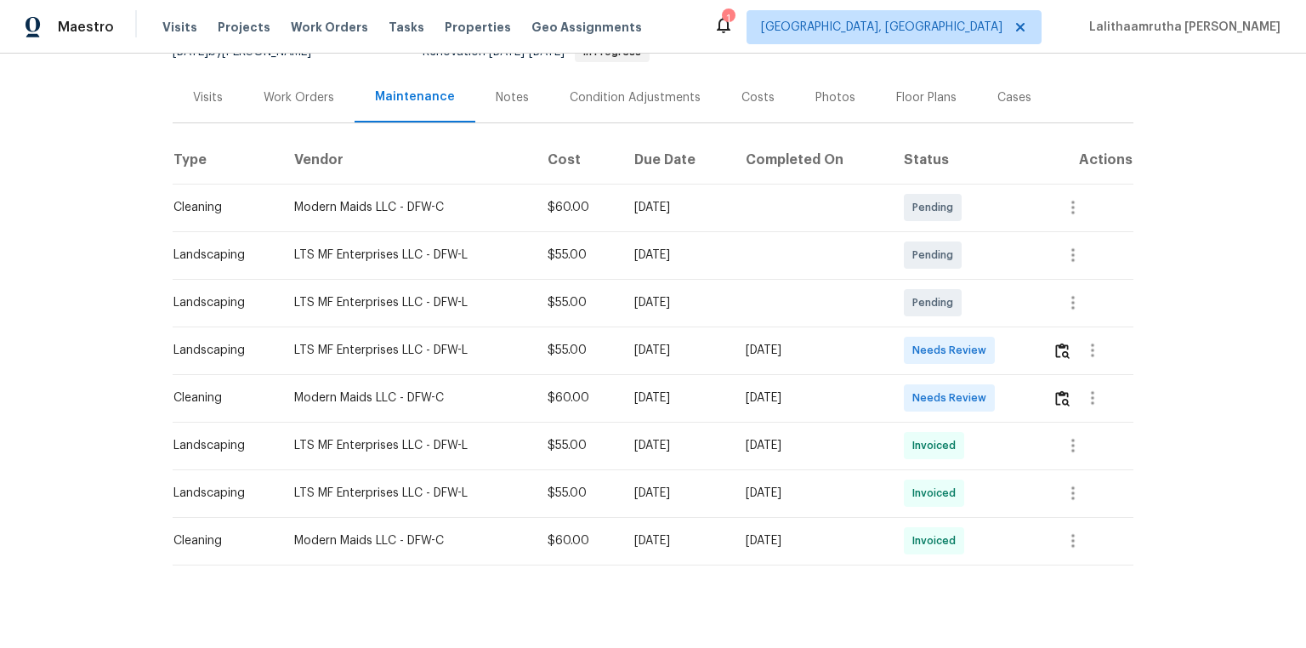
scroll to position [204, 0]
click at [929, 389] on img "button" at bounding box center [1063, 397] width 14 height 16
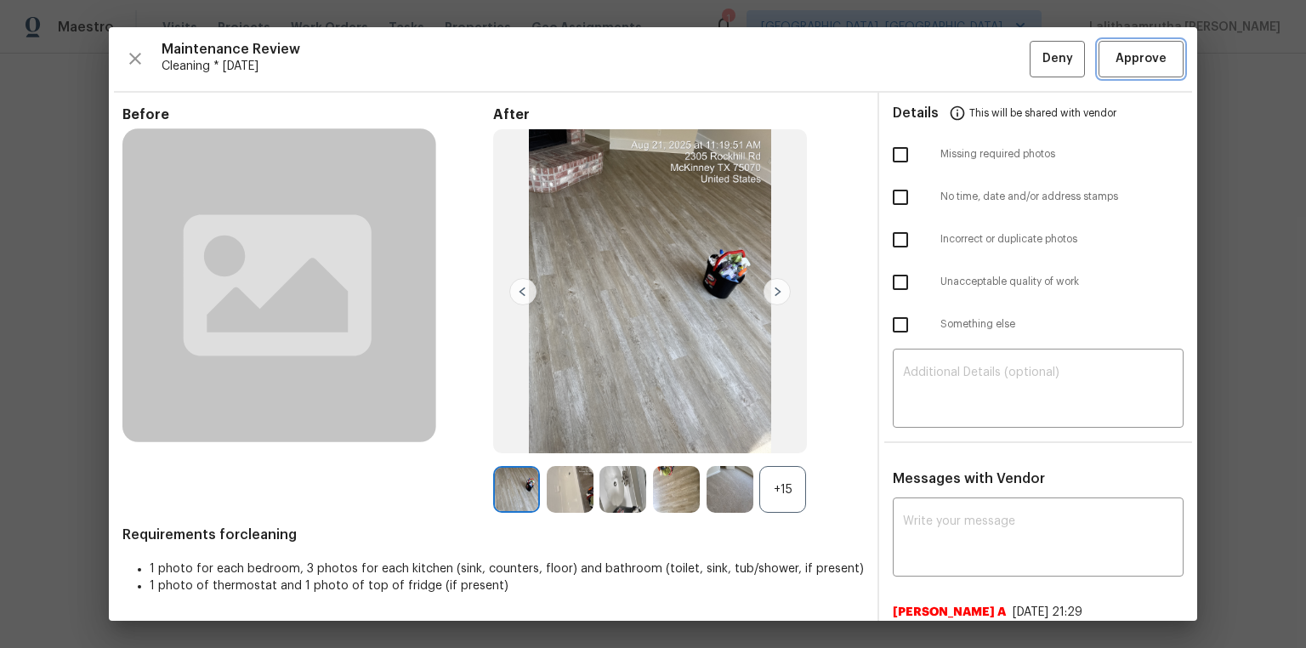
click at [929, 76] on button "Approve" at bounding box center [1141, 59] width 85 height 37
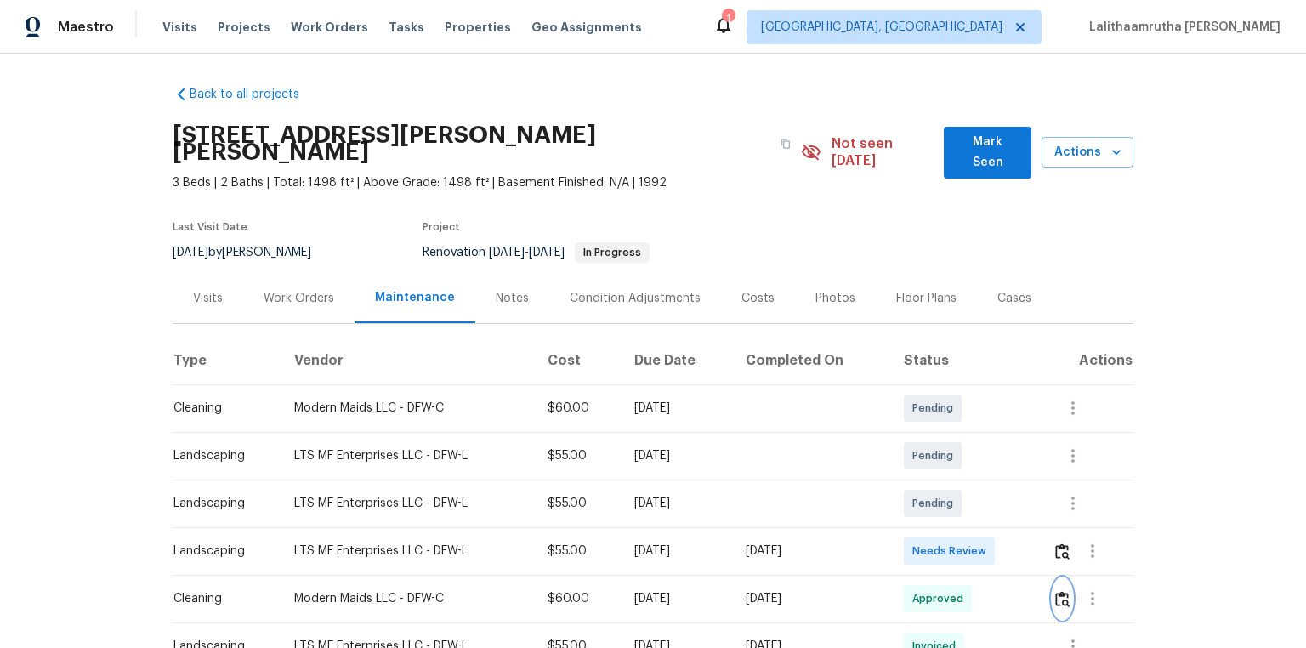
scroll to position [0, 0]
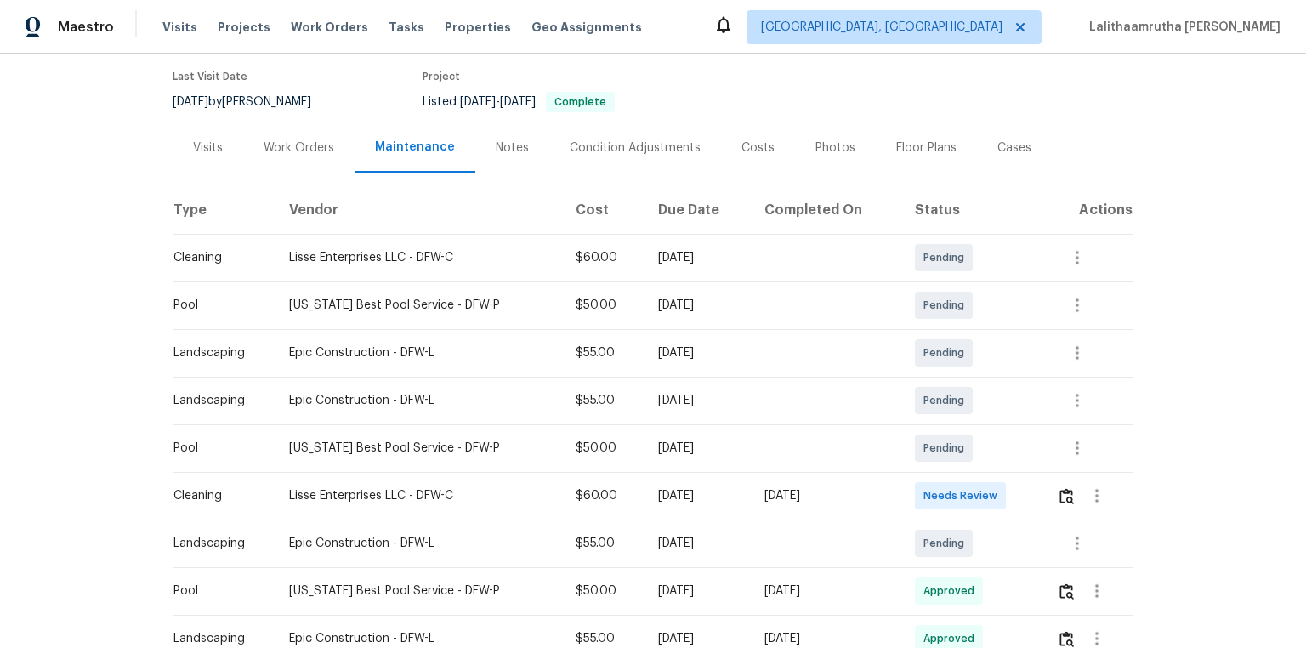
scroll to position [136, 0]
click at [929, 435] on img "button" at bounding box center [1067, 495] width 14 height 16
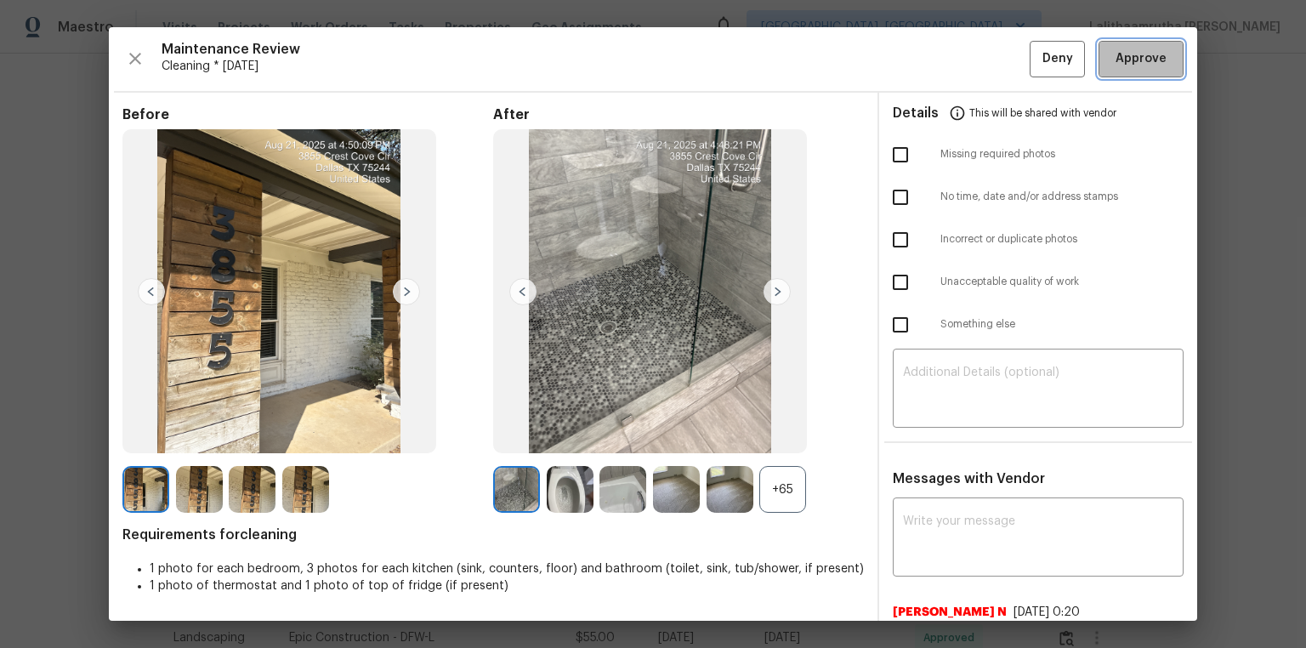
click at [929, 50] on span "Approve" at bounding box center [1141, 58] width 51 height 21
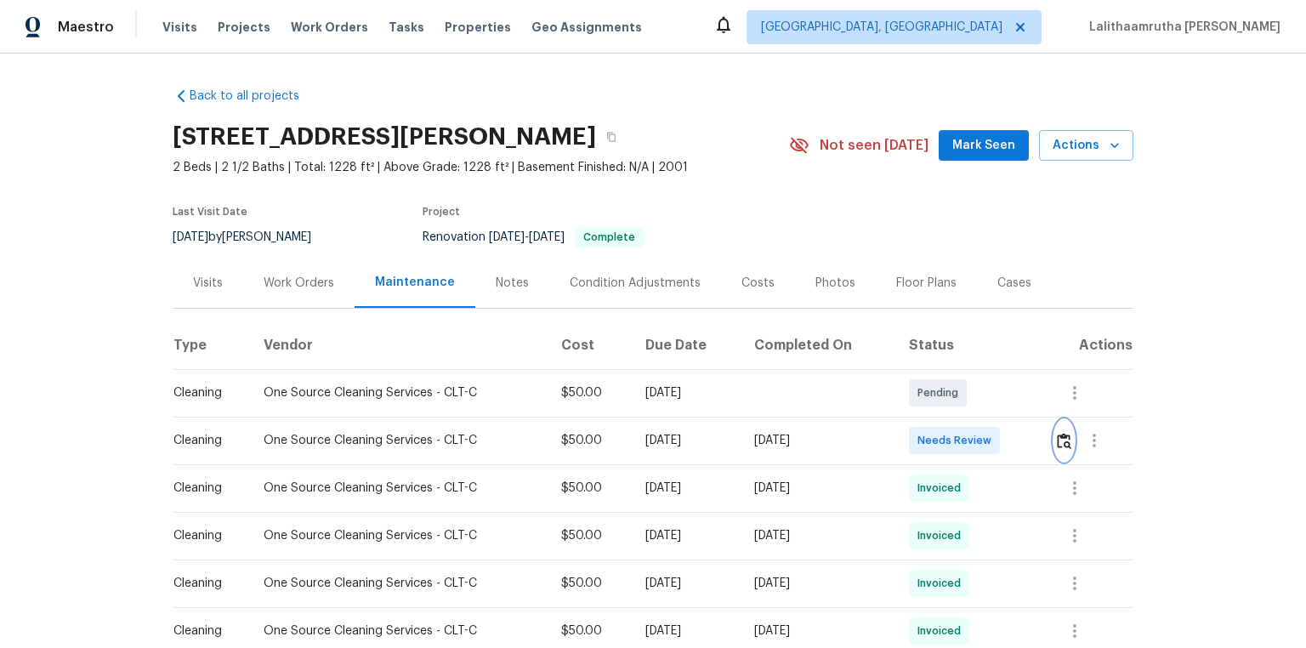
click at [929, 433] on img "button" at bounding box center [1064, 441] width 14 height 16
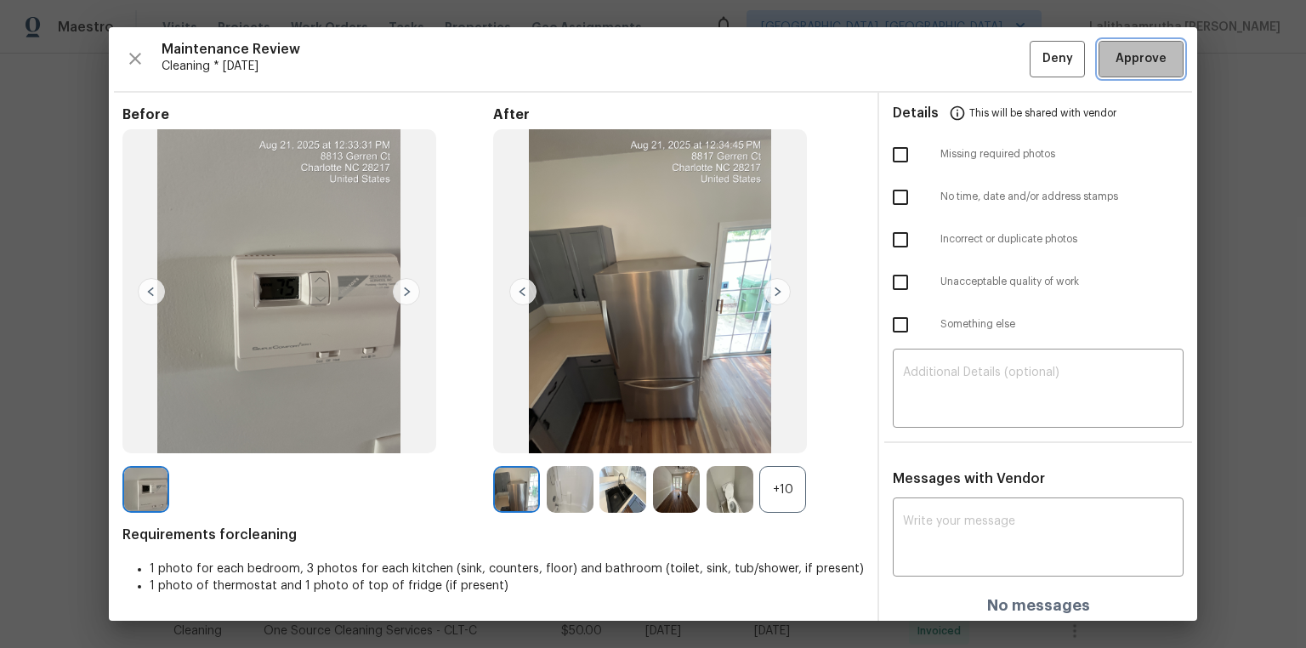
click at [929, 57] on span "Approve" at bounding box center [1141, 58] width 51 height 21
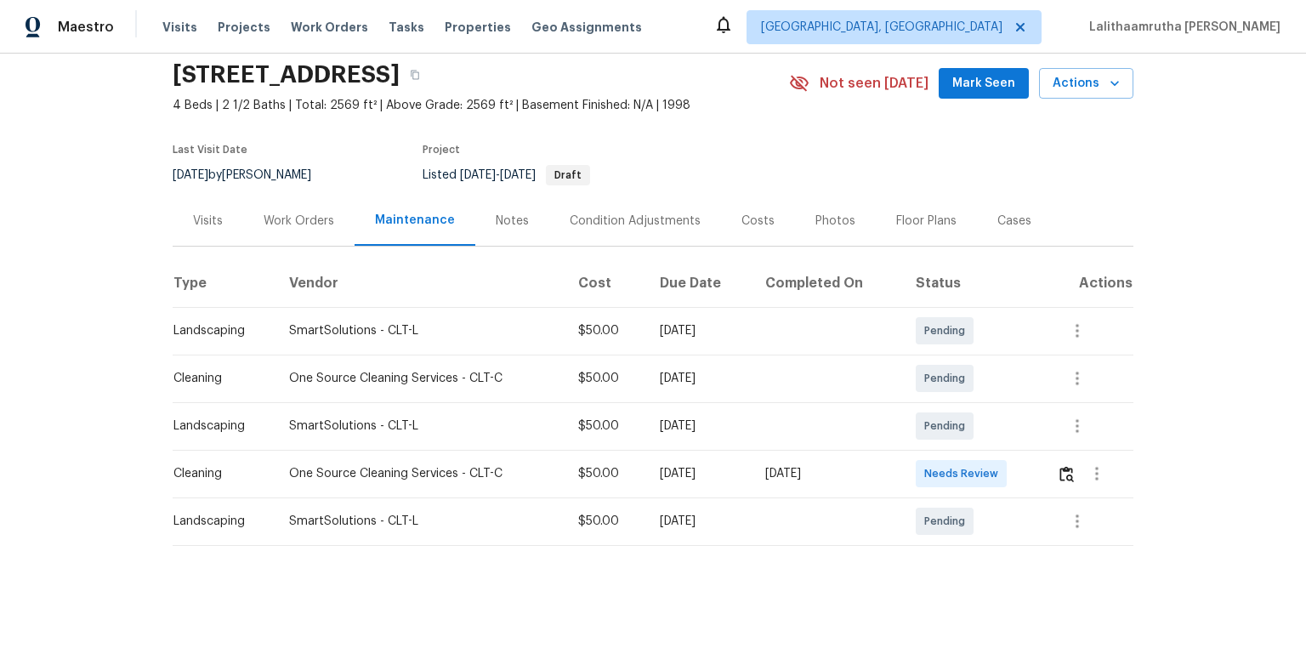
scroll to position [71, 0]
click at [929, 435] on button "button" at bounding box center [1067, 473] width 20 height 41
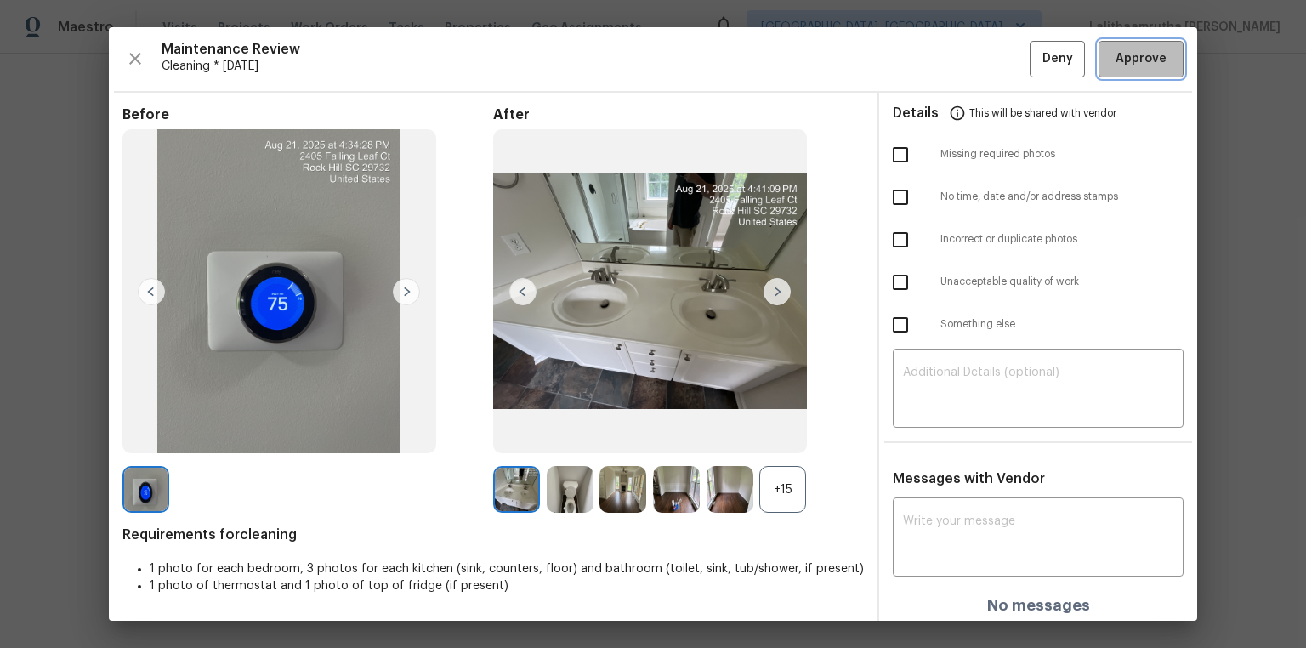
click at [929, 65] on span "Approve" at bounding box center [1141, 58] width 51 height 21
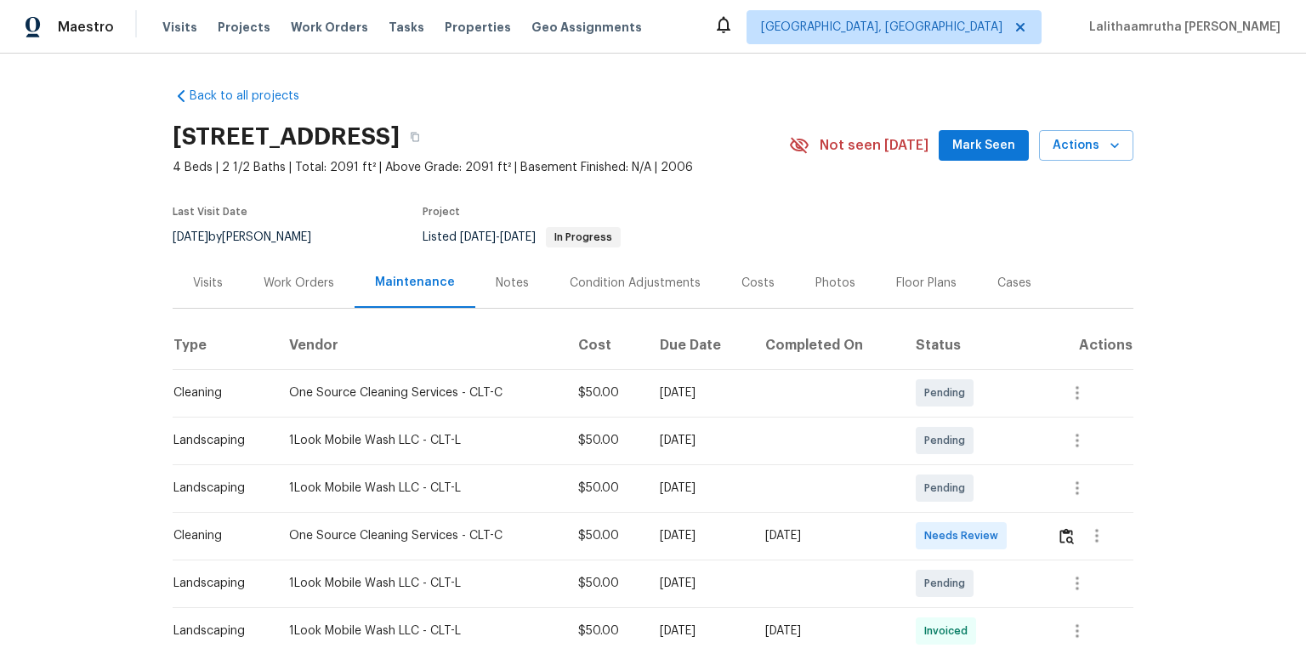
scroll to position [68, 0]
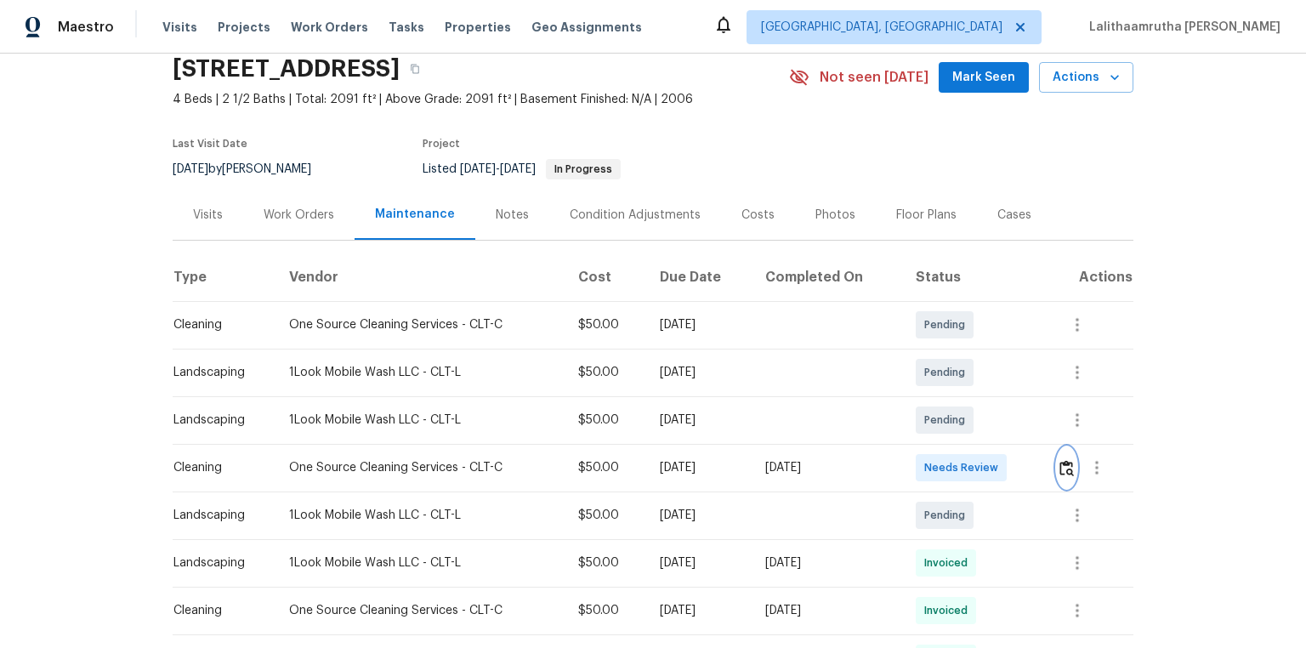
click at [929, 435] on img "button" at bounding box center [1067, 468] width 14 height 16
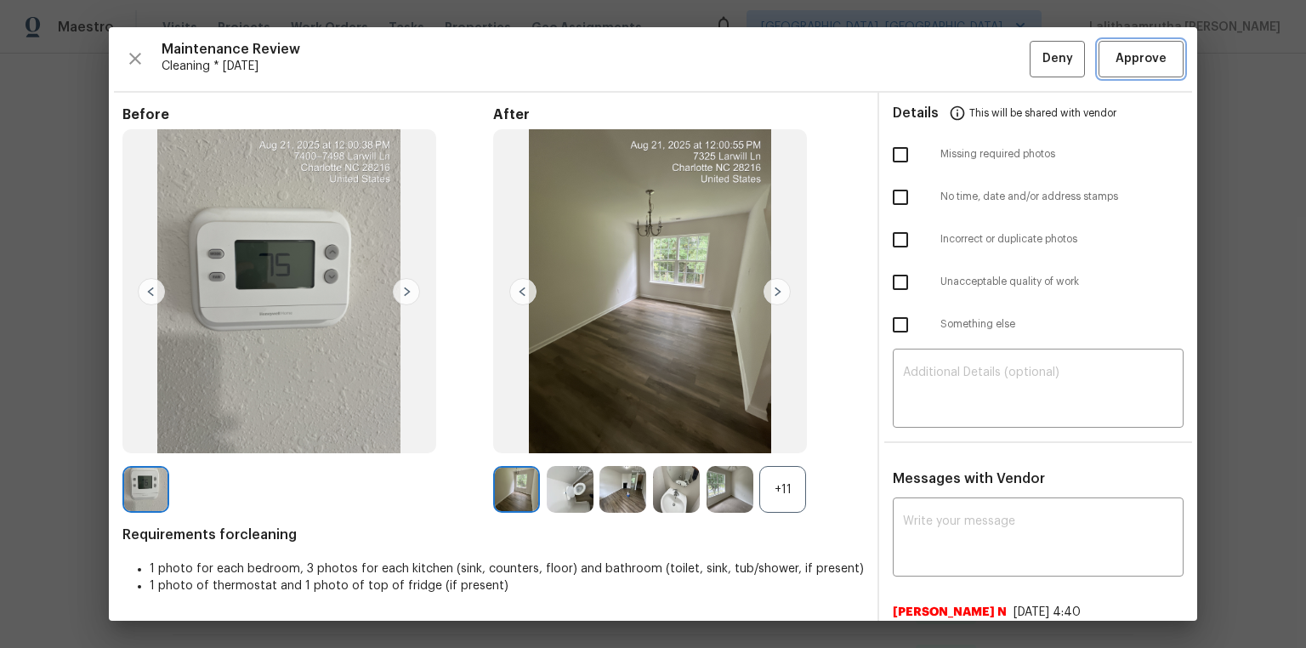
click at [929, 64] on span "Approve" at bounding box center [1141, 58] width 51 height 21
